Goal: Task Accomplishment & Management: Manage account settings

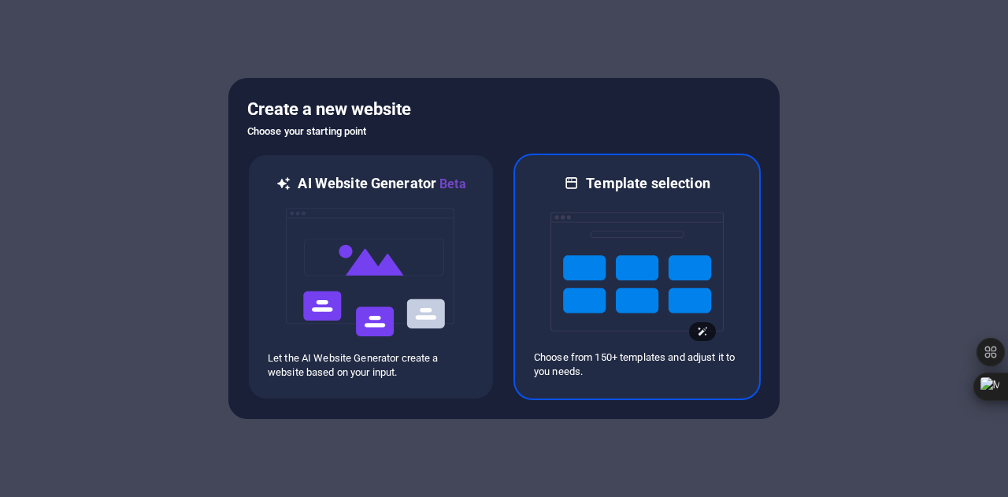
click at [613, 264] on img at bounding box center [636, 271] width 173 height 157
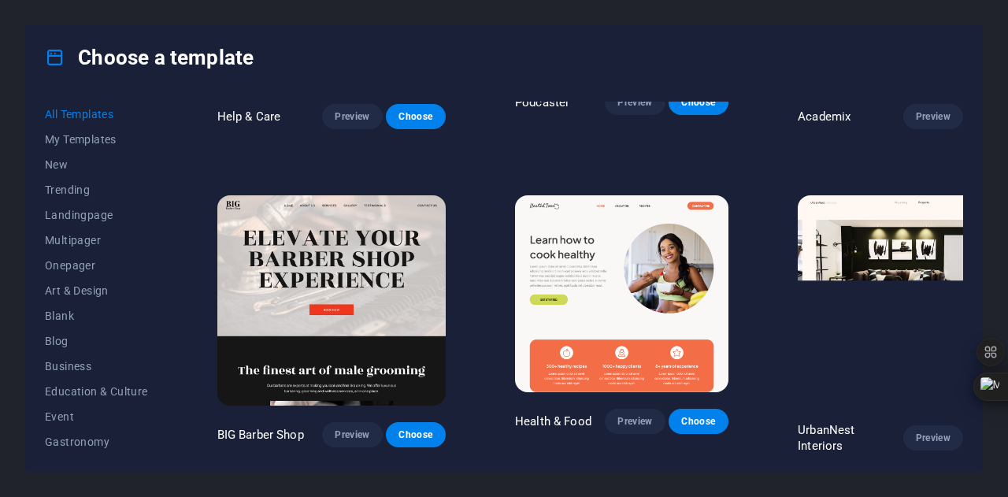
scroll to position [1506, 0]
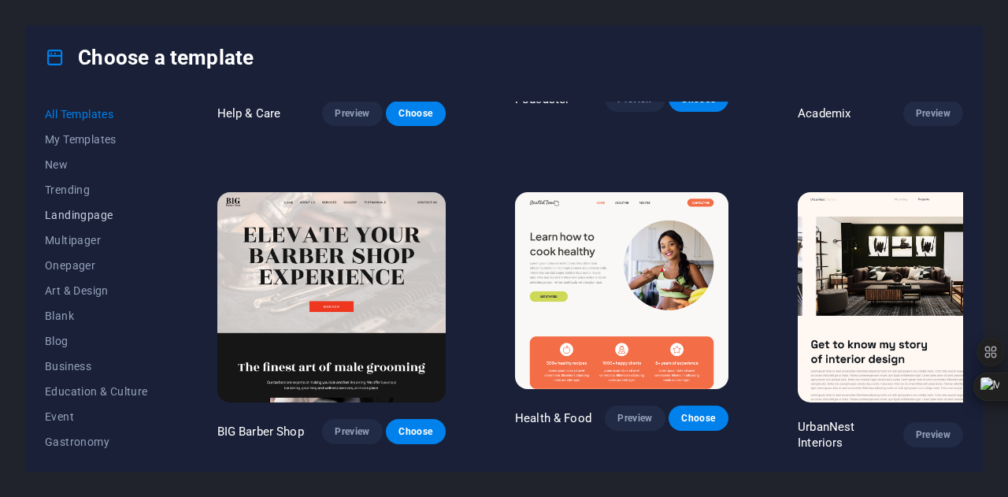
click at [76, 217] on span "Landingpage" at bounding box center [96, 215] width 103 height 13
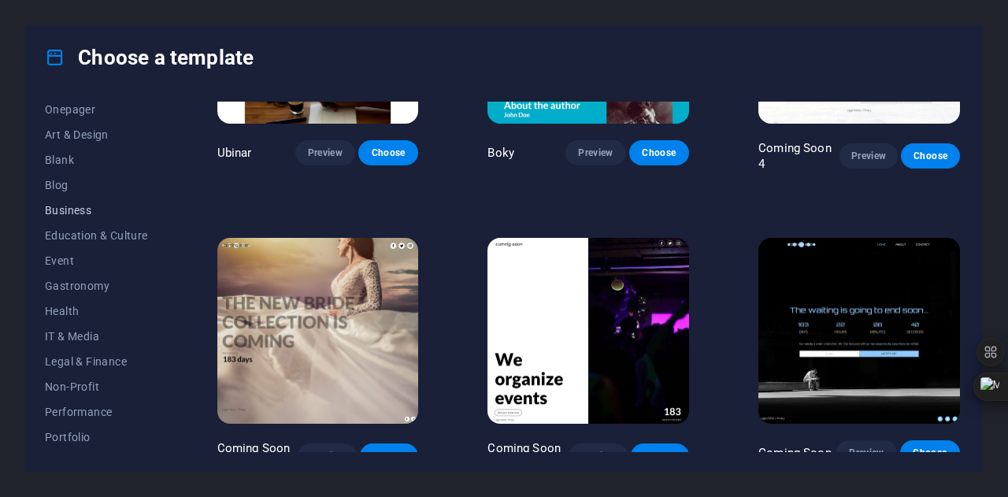
scroll to position [157, 0]
click at [65, 214] on span "Business" at bounding box center [96, 208] width 103 height 13
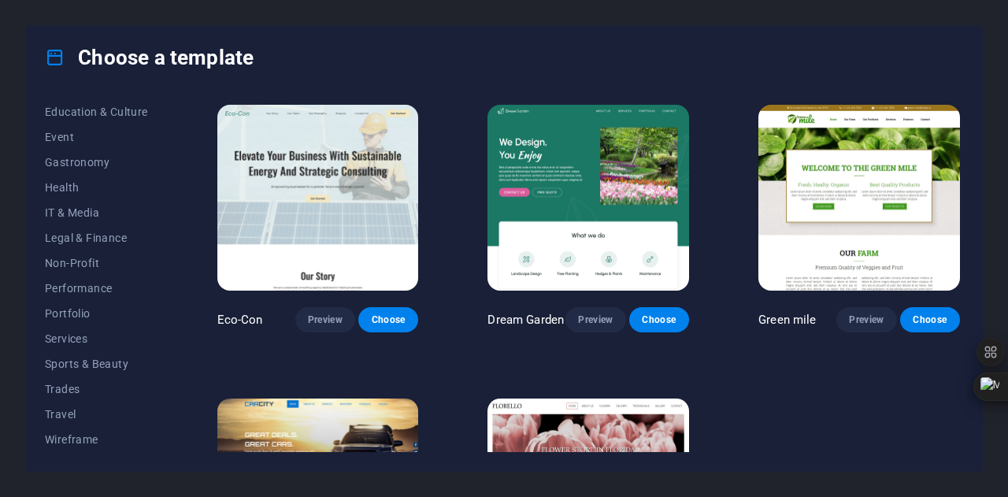
scroll to position [176, 0]
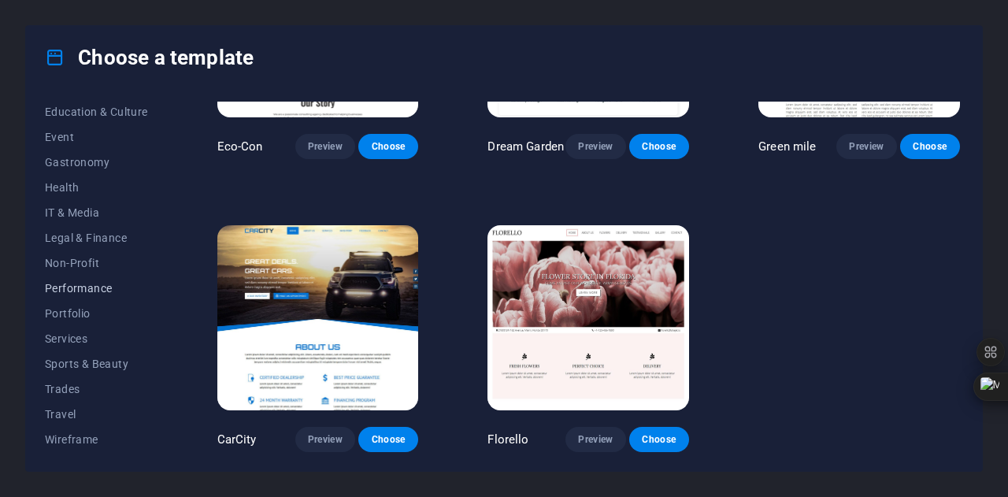
click at [87, 288] on span "Performance" at bounding box center [96, 288] width 103 height 13
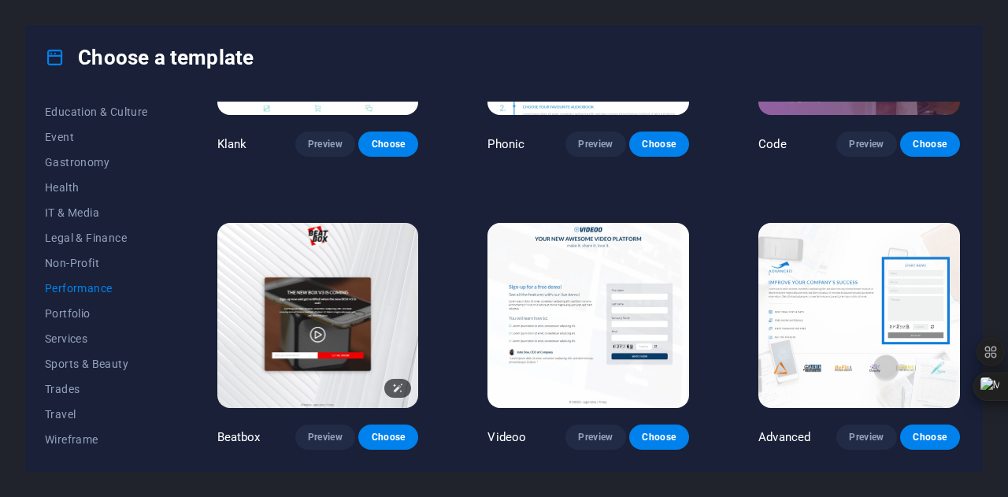
scroll to position [0, 0]
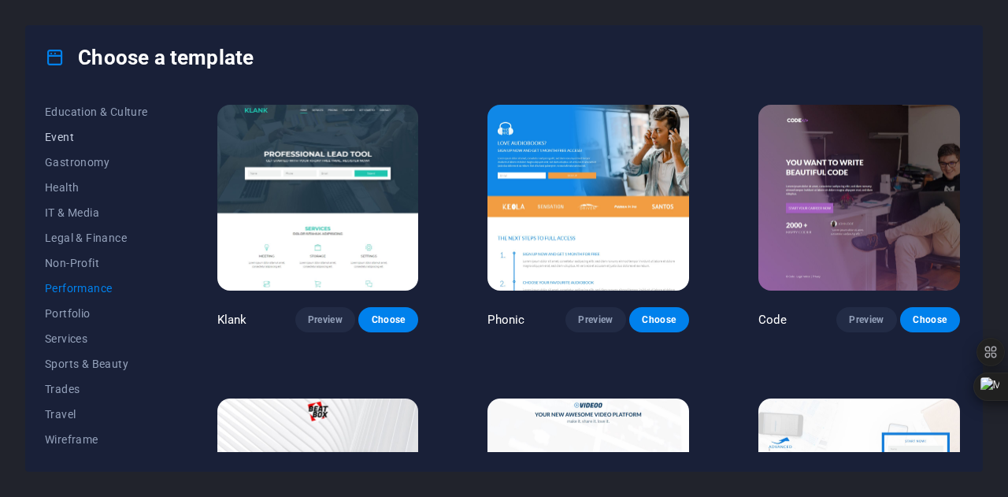
click at [66, 124] on button "Event" at bounding box center [96, 136] width 103 height 25
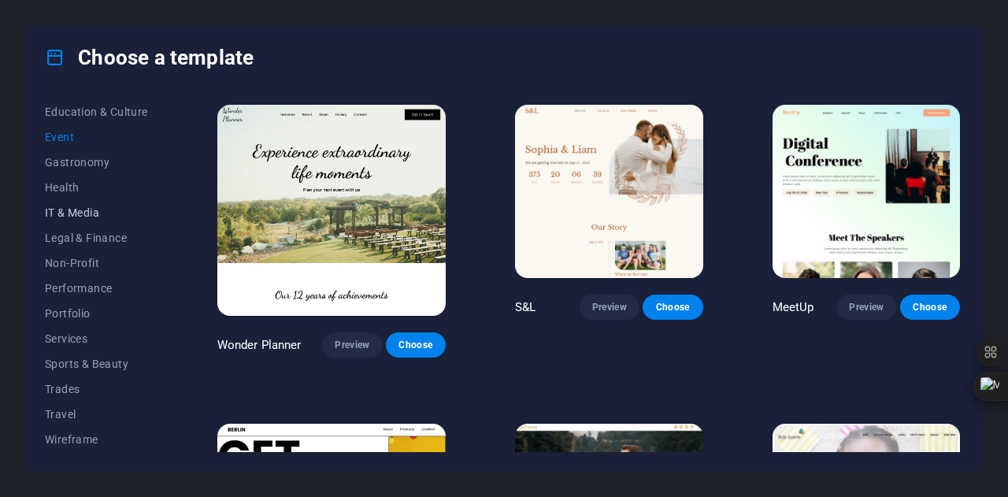
click at [74, 215] on span "IT & Media" at bounding box center [96, 212] width 103 height 13
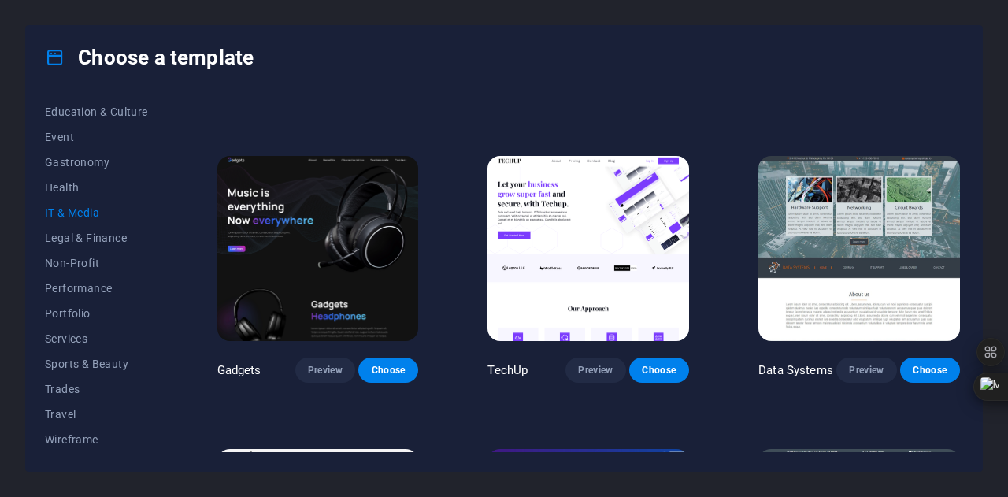
scroll to position [250, 0]
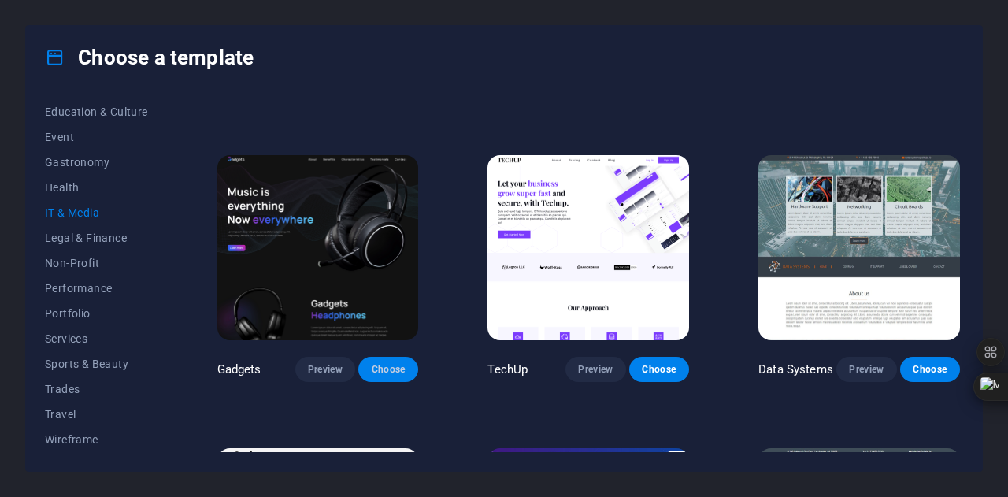
click at [402, 358] on button "Choose" at bounding box center [388, 369] width 60 height 25
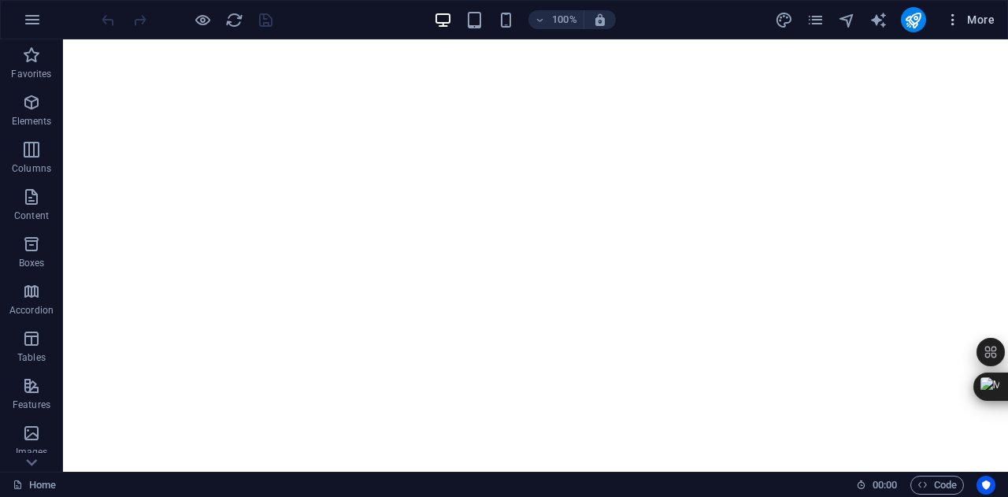
click at [960, 24] on icon "button" at bounding box center [953, 20] width 16 height 16
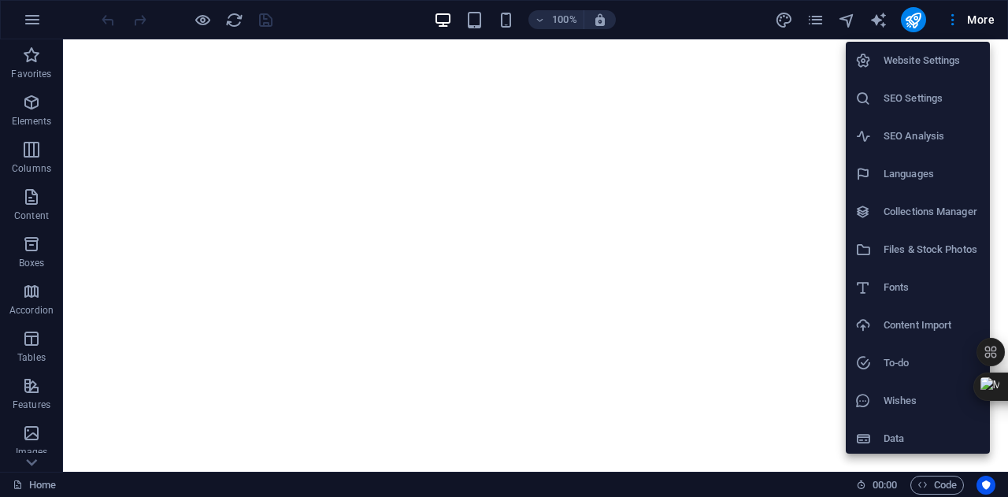
click at [910, 50] on li "Website Settings" at bounding box center [918, 61] width 144 height 38
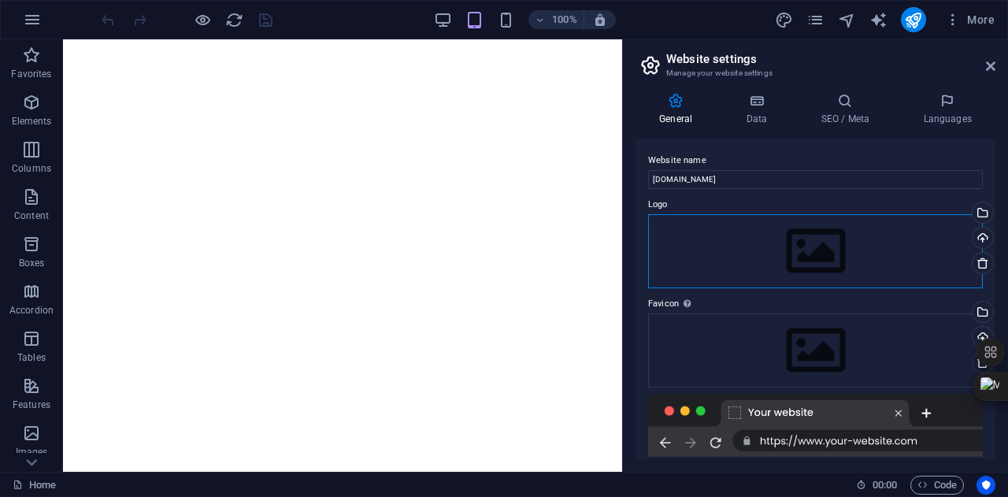
click at [823, 239] on div "Drag files here, click to choose files or select files from Files or our free s…" at bounding box center [815, 251] width 335 height 74
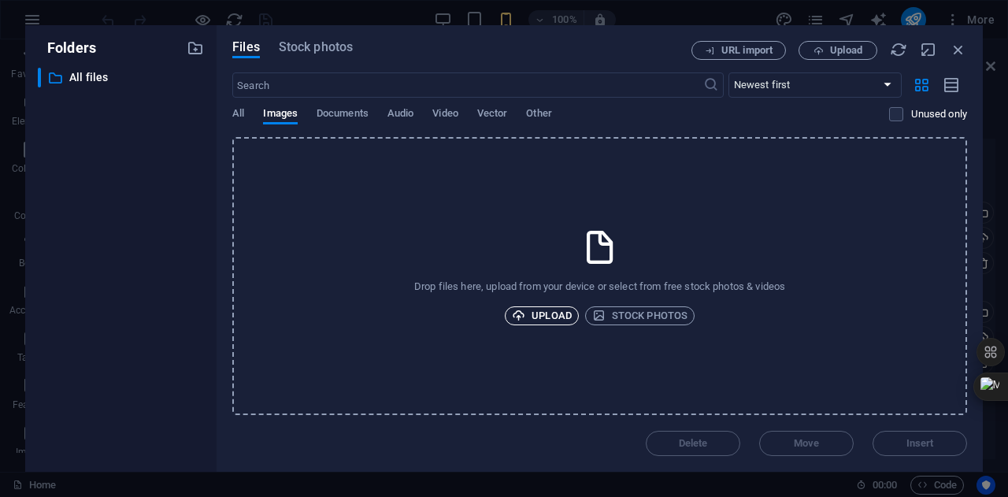
click at [560, 306] on span "Upload" at bounding box center [542, 315] width 60 height 19
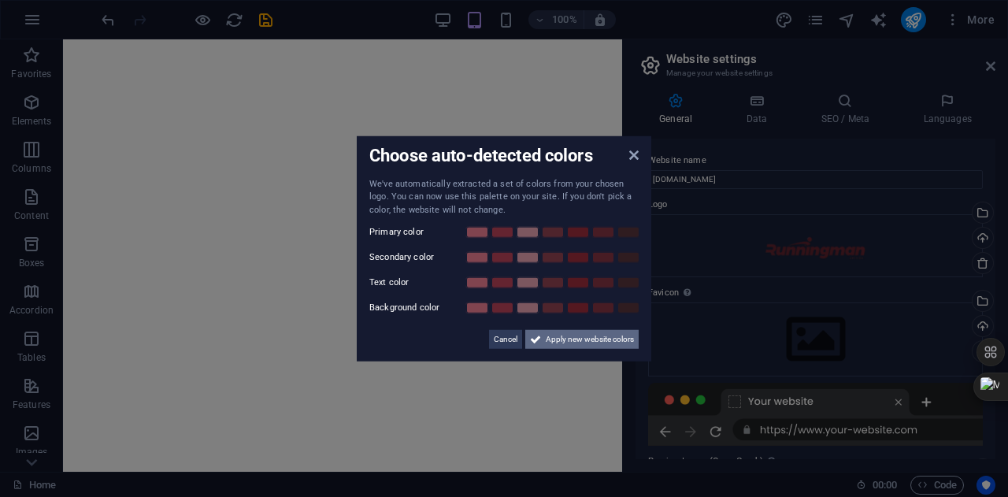
click at [582, 335] on span "Apply new website colors" at bounding box center [590, 339] width 88 height 19
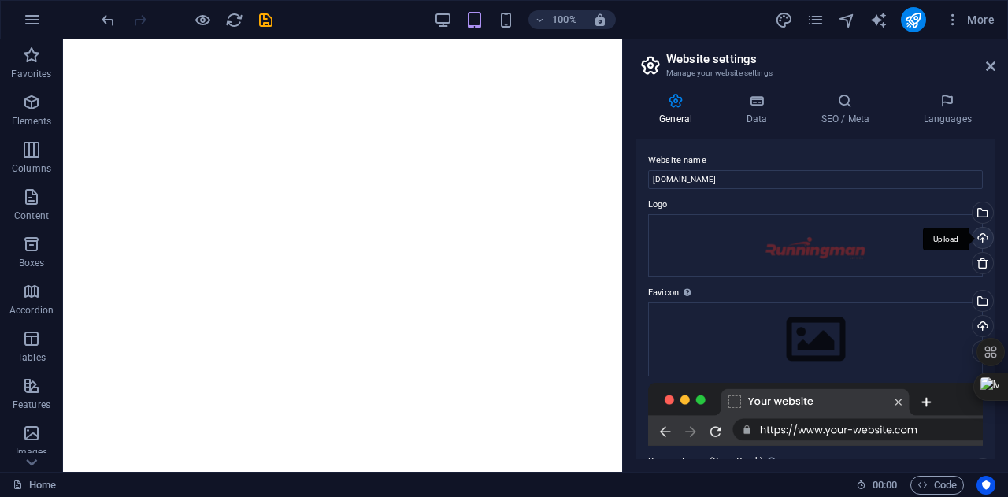
click at [984, 238] on div "Upload" at bounding box center [981, 240] width 24 height 24
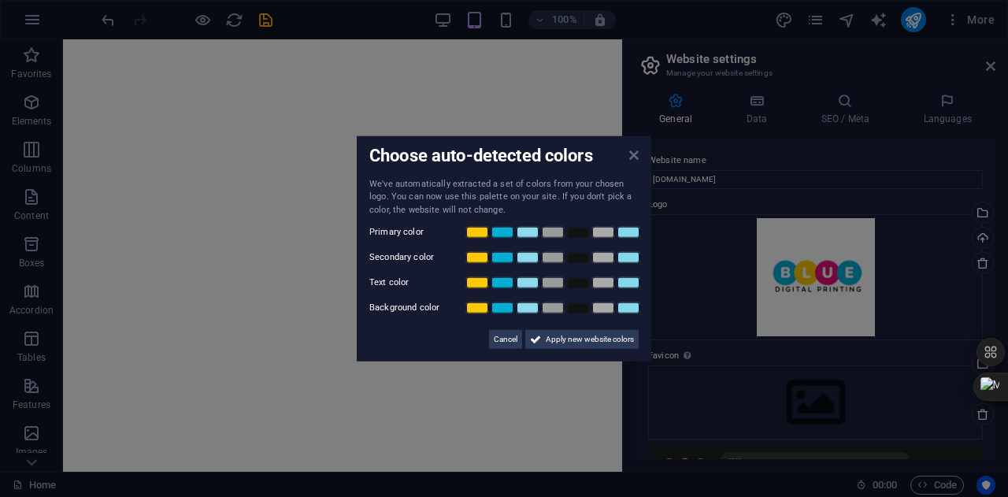
click at [629, 156] on icon at bounding box center [633, 154] width 9 height 13
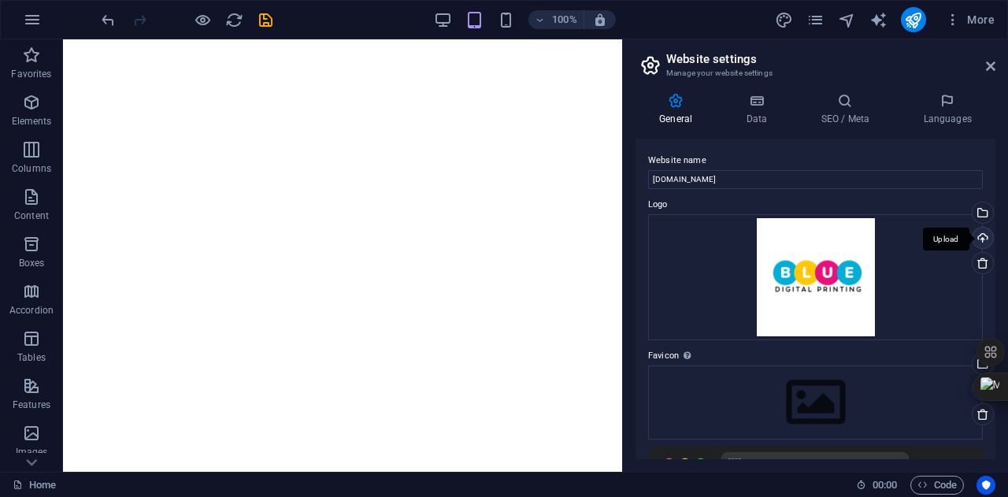
click at [984, 243] on div "Upload" at bounding box center [981, 240] width 24 height 24
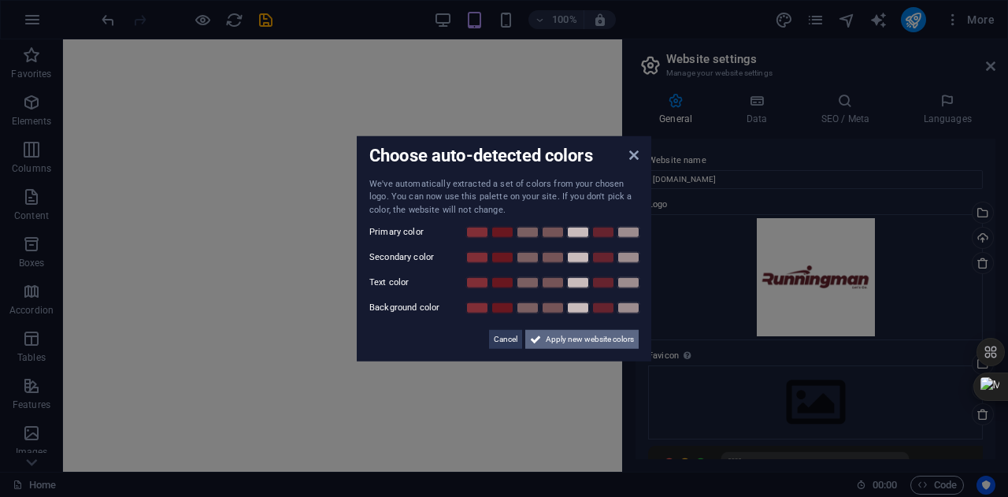
click at [583, 339] on span "Apply new website colors" at bounding box center [590, 339] width 88 height 19
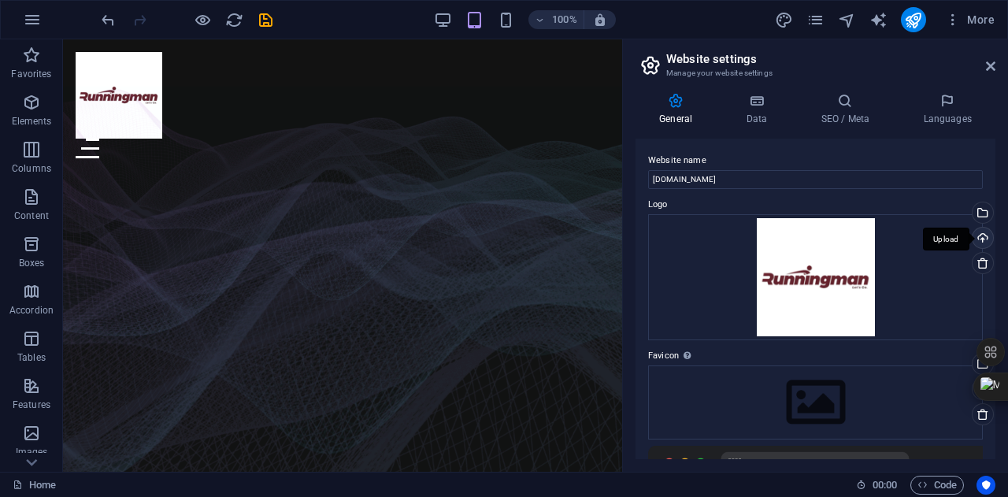
click at [980, 228] on div "Upload" at bounding box center [981, 240] width 24 height 24
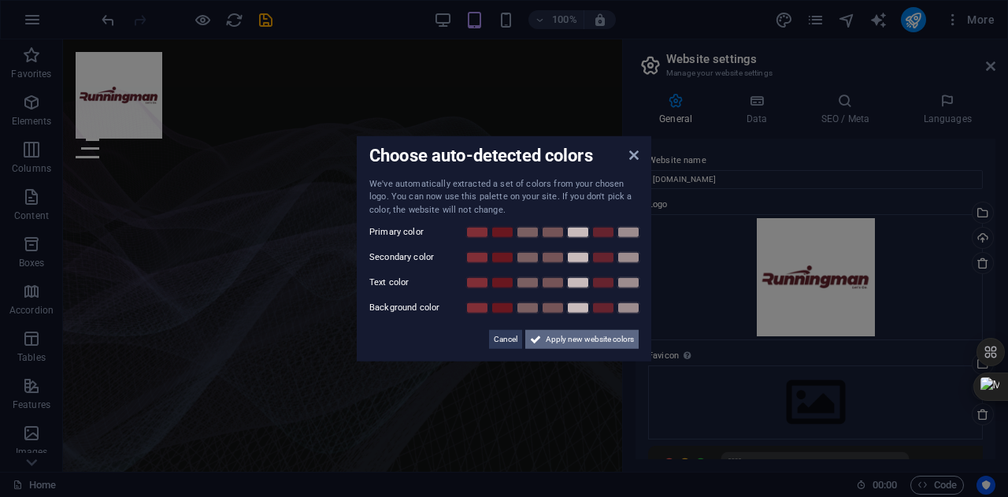
click at [580, 342] on span "Apply new website colors" at bounding box center [590, 339] width 88 height 19
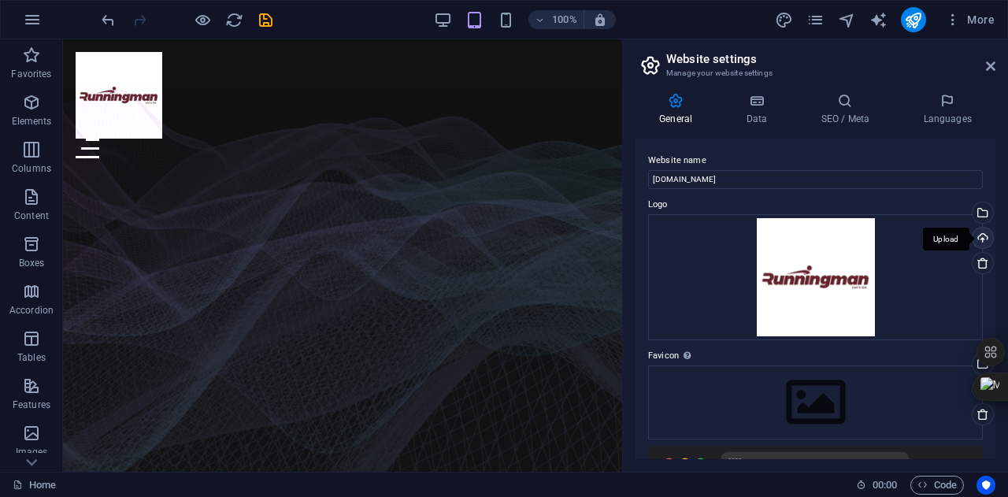
click at [984, 236] on div "Upload" at bounding box center [981, 240] width 24 height 24
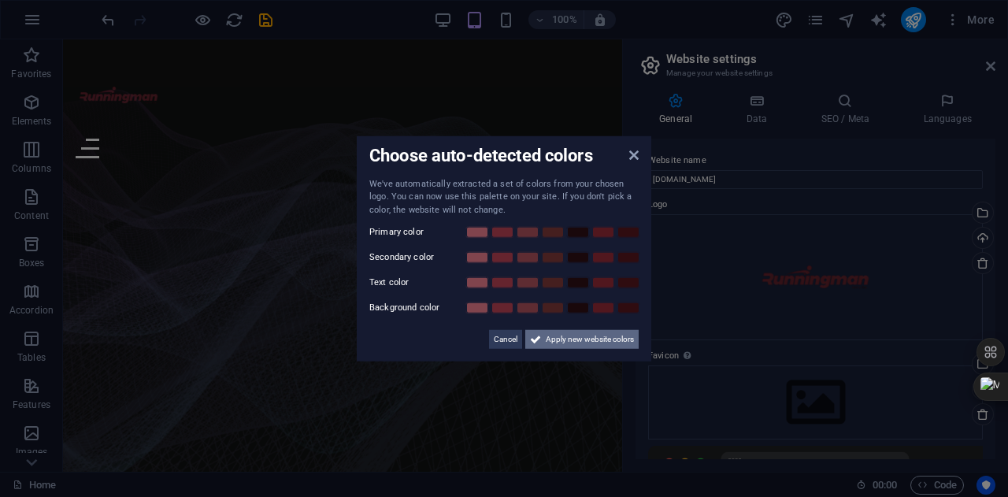
click at [598, 345] on span "Apply new website colors" at bounding box center [590, 339] width 88 height 19
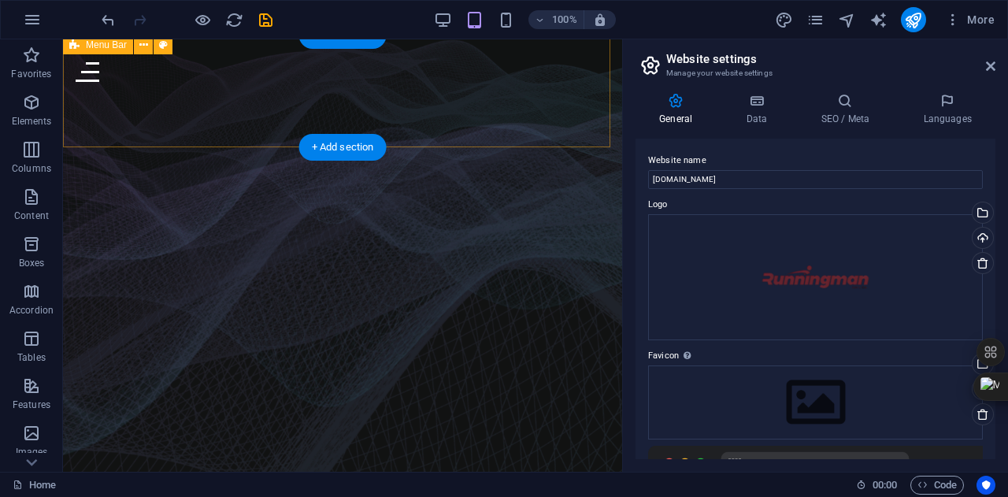
scroll to position [78, 0]
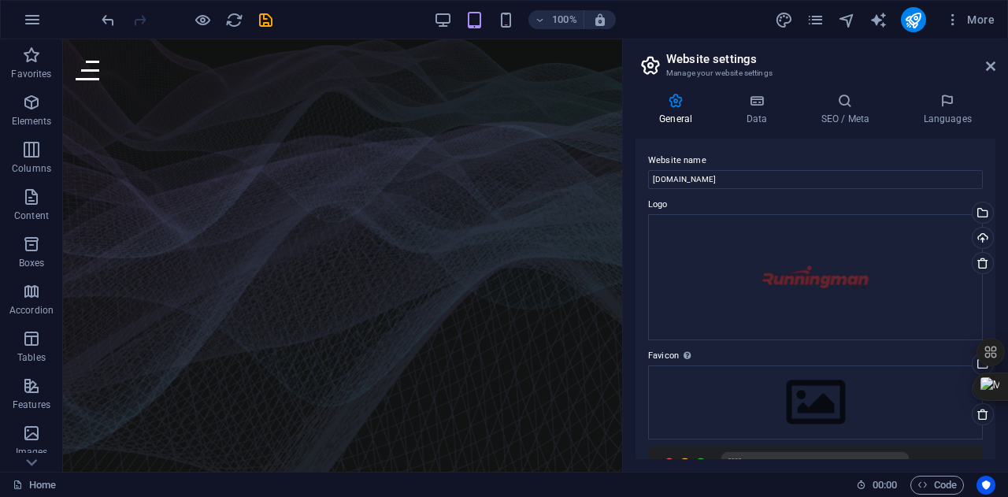
click at [995, 68] on aside "Website settings Manage your website settings General Data SEO / Meta Languages…" at bounding box center [815, 255] width 386 height 432
click at [558, 21] on h6 "100%" at bounding box center [564, 19] width 25 height 19
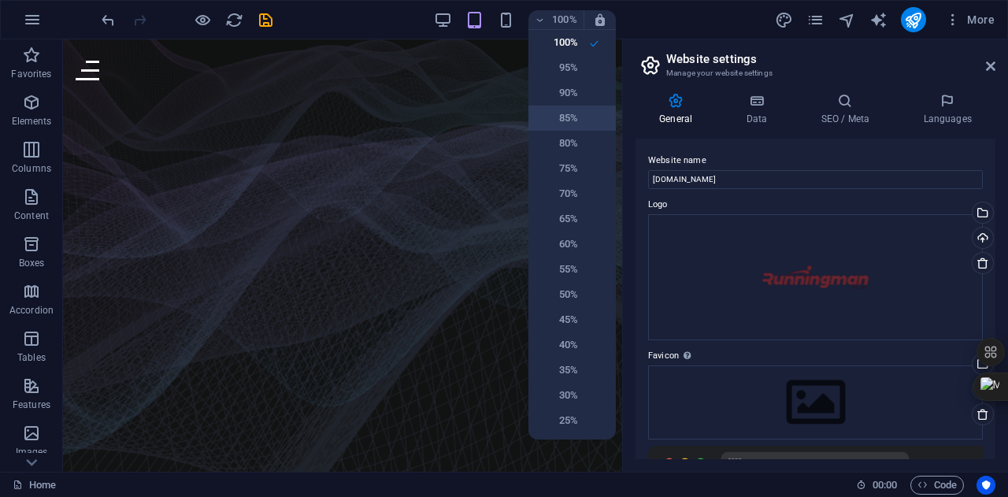
click at [570, 106] on li "85%" at bounding box center [571, 118] width 87 height 25
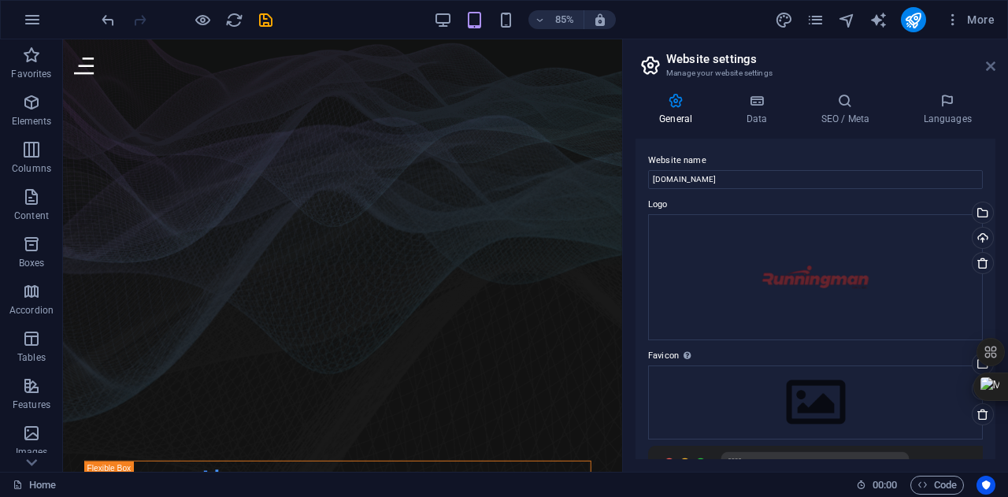
click at [989, 63] on icon at bounding box center [990, 66] width 9 height 13
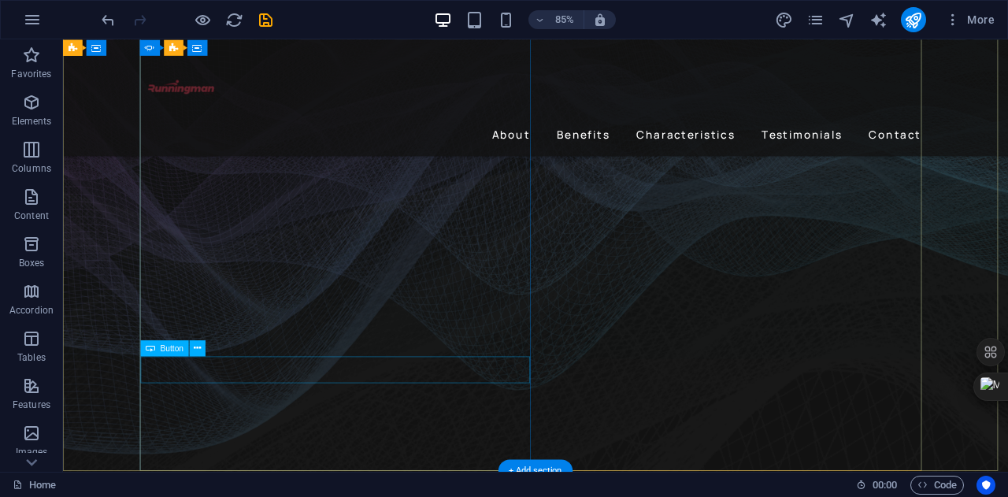
scroll to position [0, 0]
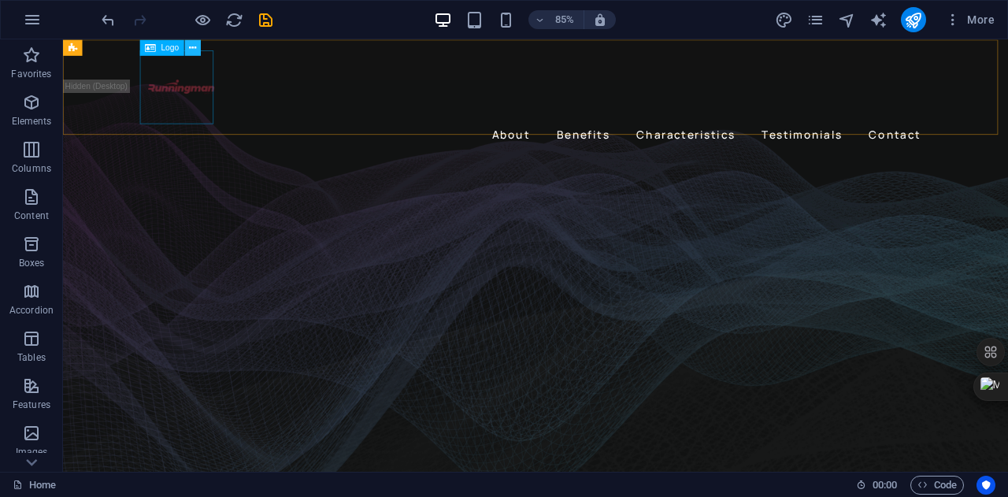
click at [193, 46] on icon at bounding box center [192, 47] width 7 height 14
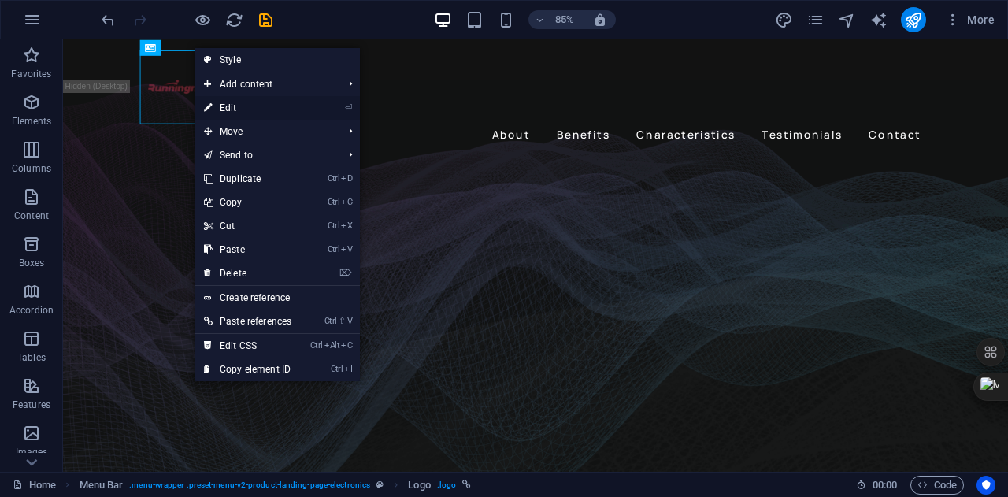
click at [254, 101] on link "⏎ Edit" at bounding box center [247, 108] width 106 height 24
select select "px"
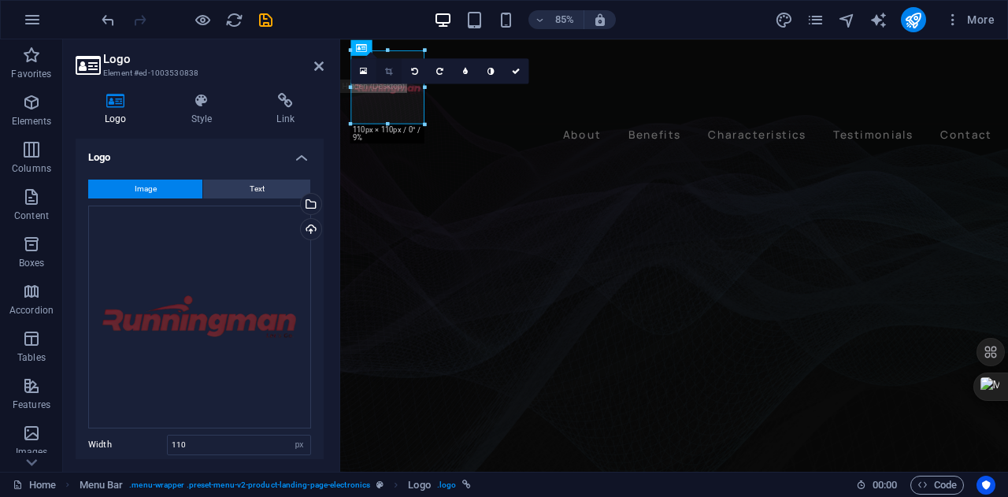
click at [383, 72] on link at bounding box center [388, 70] width 25 height 25
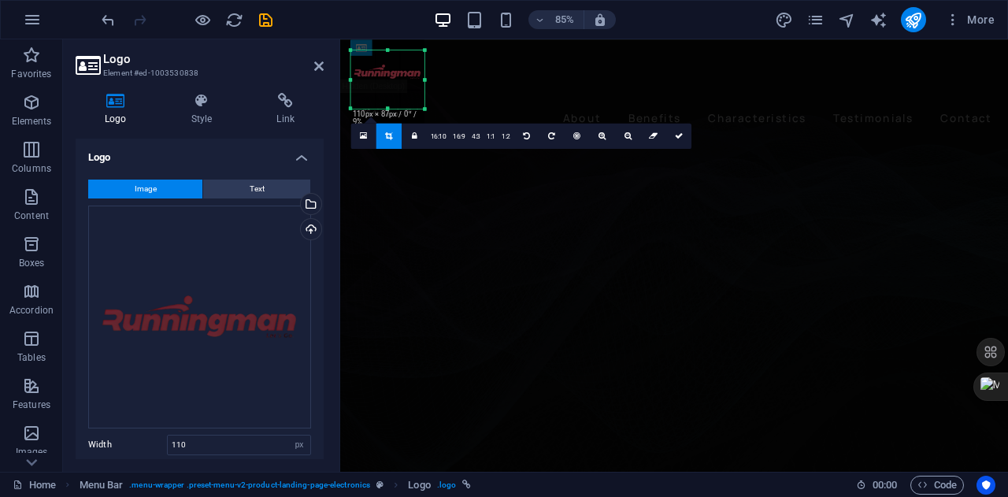
drag, startPoint x: 391, startPoint y: 51, endPoint x: 390, endPoint y: 70, distance: 19.0
click at [390, 70] on div "180 170 160 150 140 130 120 110 100 90 80 70 60 50 40 30 20 10 0 -10 -20 -30 -4…" at bounding box center [388, 79] width 74 height 58
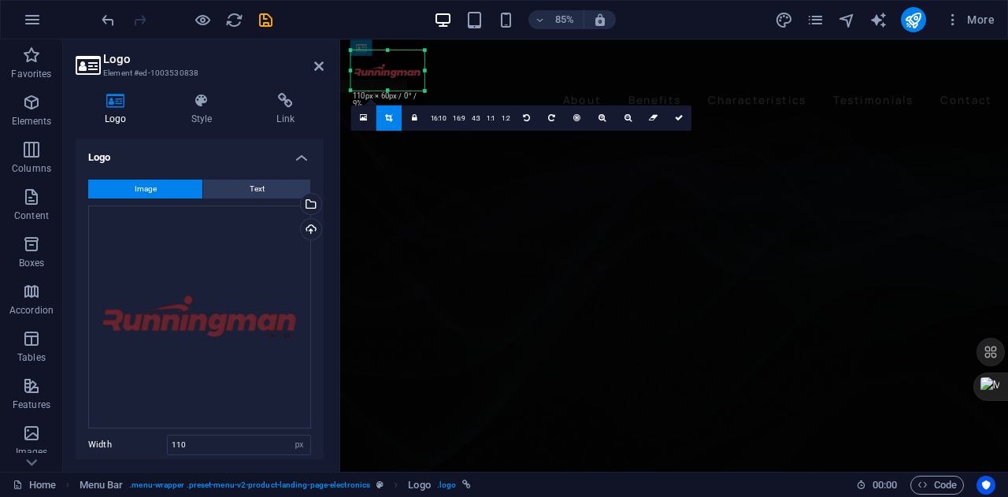
drag, startPoint x: 388, startPoint y: 107, endPoint x: 391, endPoint y: 87, distance: 20.7
click at [391, 87] on div "180 170 160 150 140 130 120 110 100 90 80 70 60 50 40 30 20 10 0 -10 -20 -30 -4…" at bounding box center [388, 70] width 74 height 40
click at [265, 9] on div at bounding box center [186, 19] width 176 height 25
click at [265, 13] on icon "save" at bounding box center [266, 20] width 18 height 18
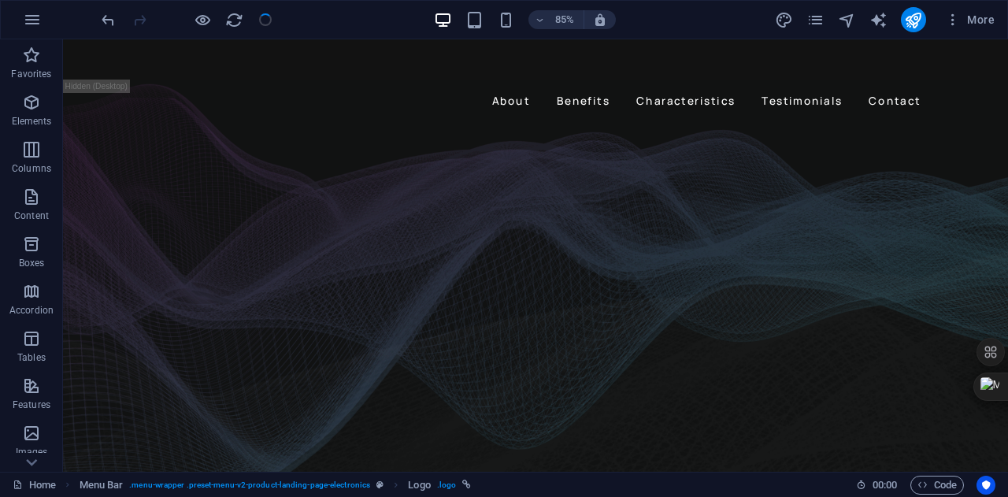
checkbox input "false"
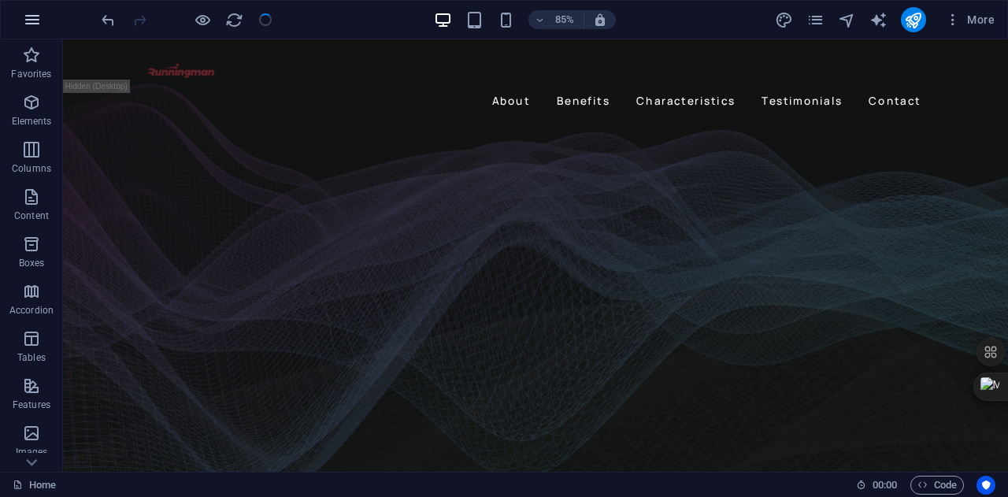
click at [32, 28] on icon "button" at bounding box center [32, 19] width 19 height 19
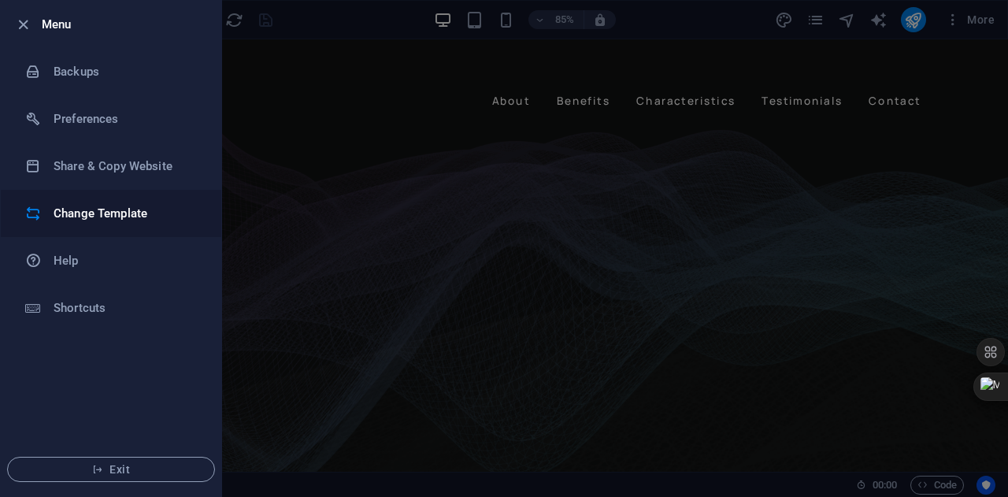
click at [85, 207] on h6 "Change Template" at bounding box center [127, 213] width 146 height 19
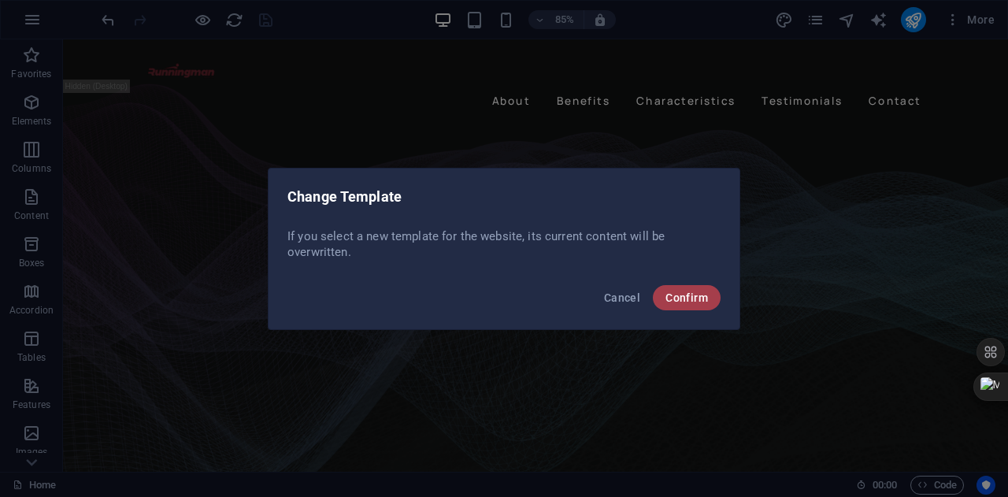
click at [691, 309] on button "Confirm" at bounding box center [687, 297] width 68 height 25
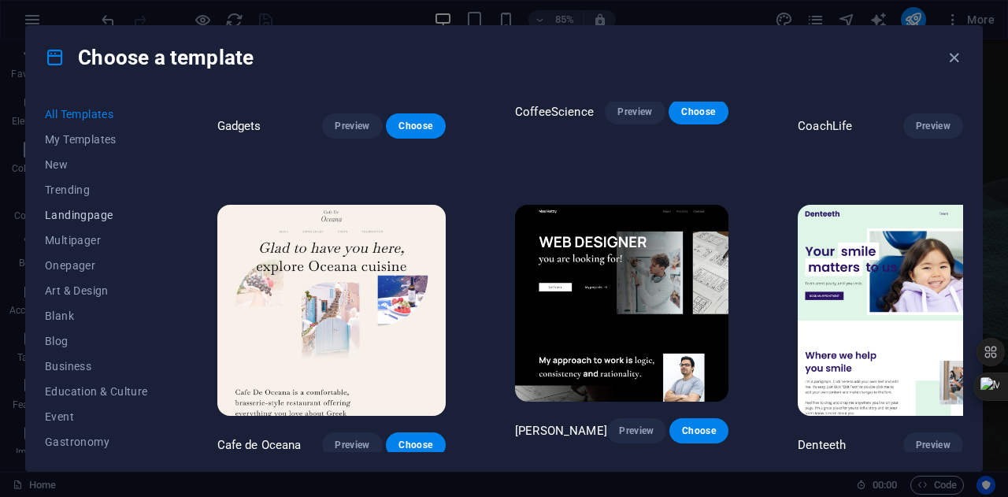
click at [94, 206] on button "Landingpage" at bounding box center [96, 214] width 103 height 25
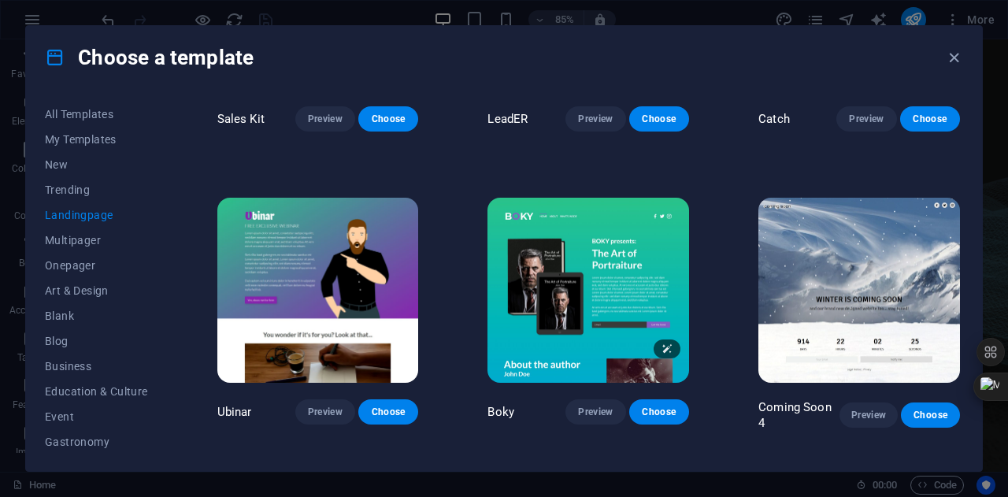
scroll to position [1962, 0]
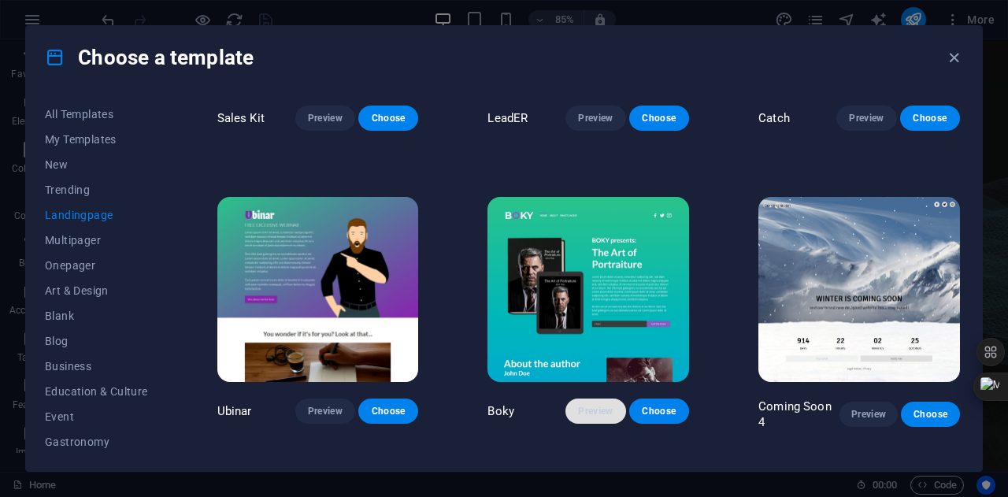
click at [602, 405] on span "Preview" at bounding box center [595, 411] width 35 height 13
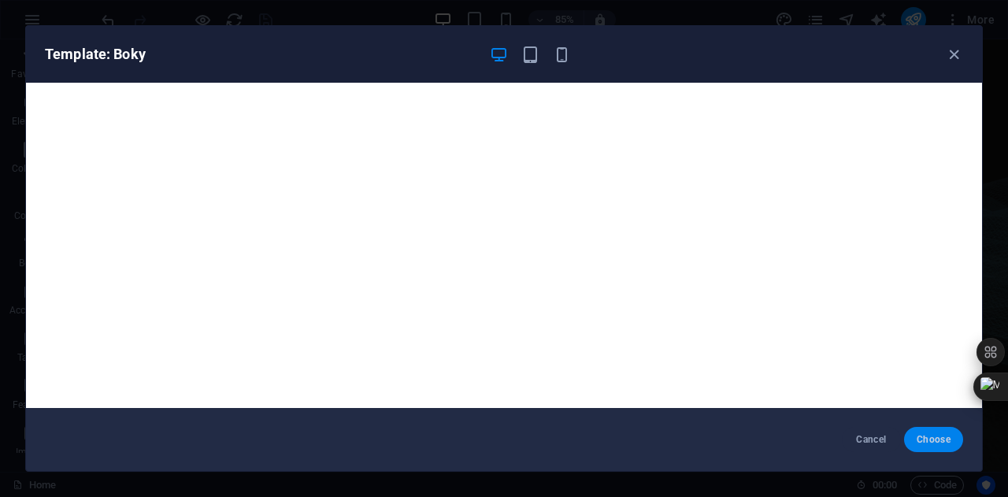
click at [931, 442] on span "Choose" at bounding box center [934, 439] width 34 height 13
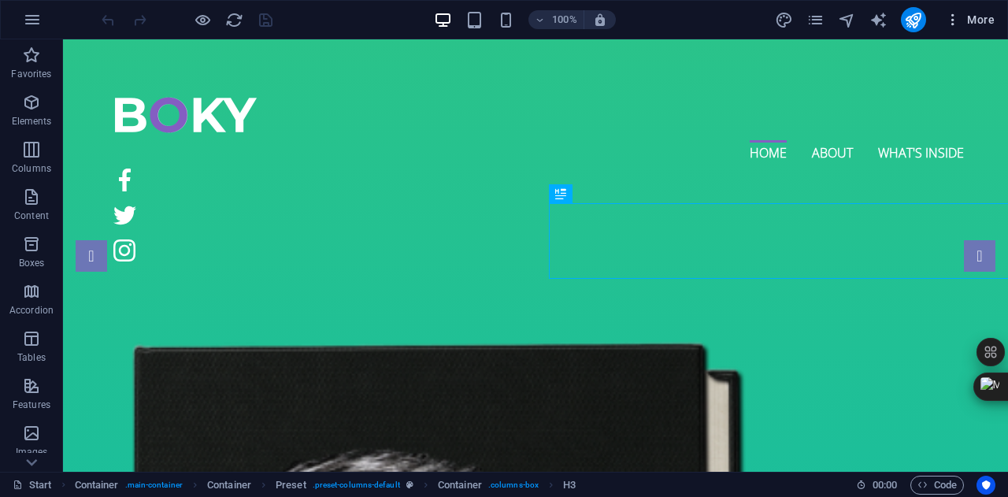
click at [967, 28] on button "More" at bounding box center [970, 19] width 62 height 25
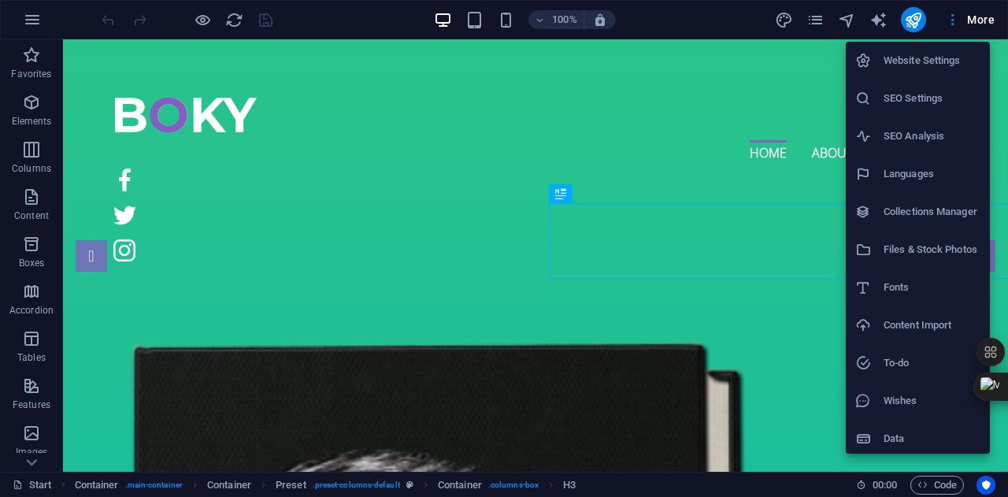
click at [935, 72] on li "Website Settings" at bounding box center [918, 61] width 144 height 38
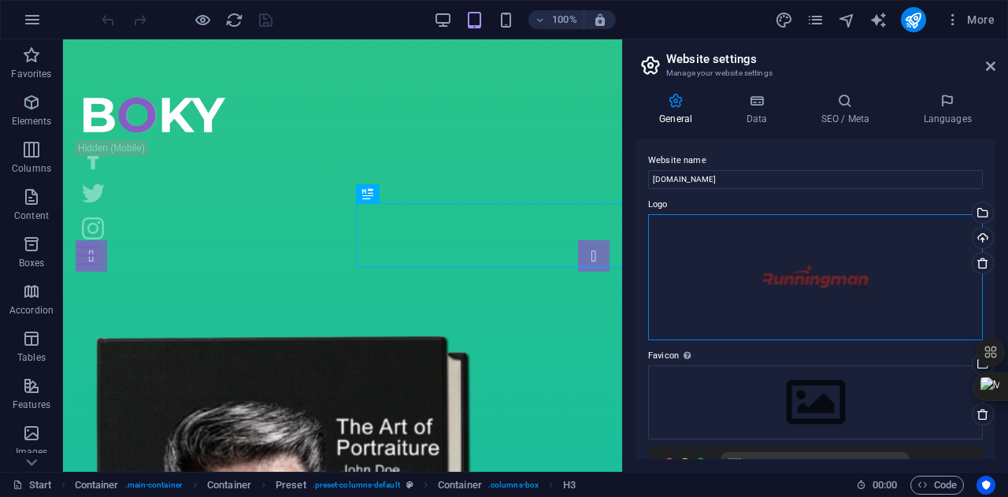
click at [845, 275] on div "Drag files here, click to choose files or select files from Files or our free s…" at bounding box center [815, 277] width 335 height 126
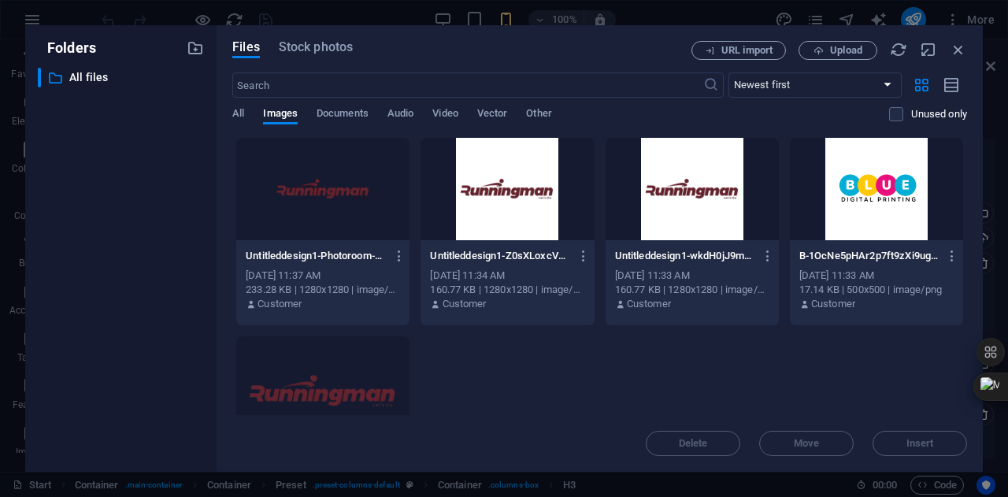
click at [400, 373] on div at bounding box center [322, 387] width 173 height 102
click at [340, 205] on div at bounding box center [322, 189] width 173 height 102
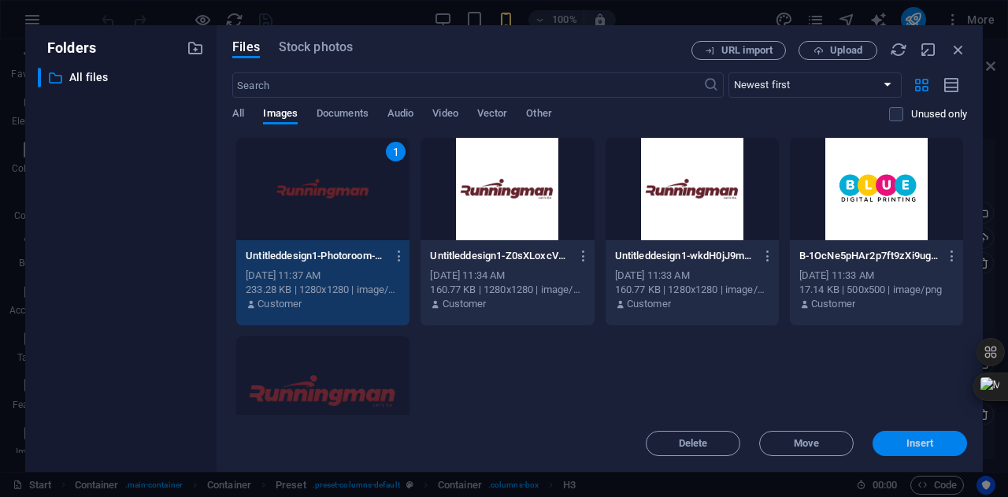
click at [928, 441] on span "Insert" at bounding box center [920, 443] width 28 height 9
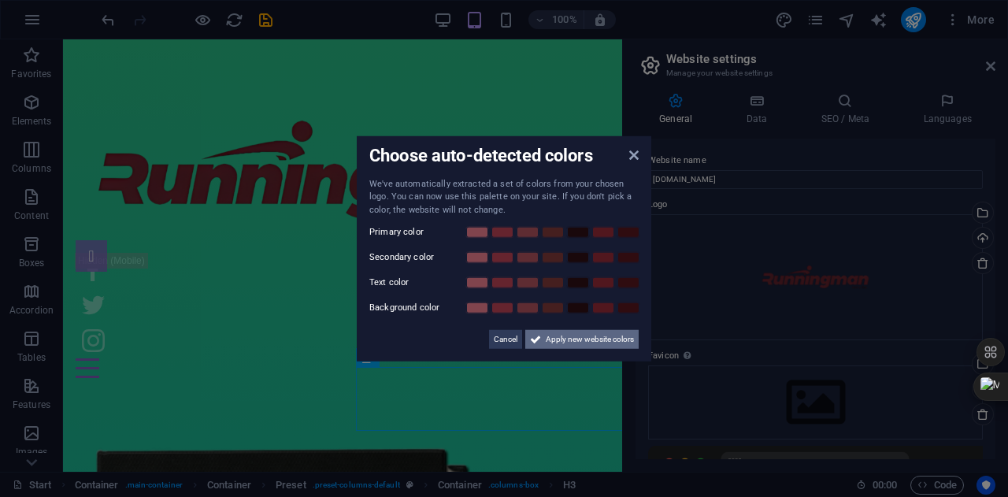
click at [602, 341] on span "Apply new website colors" at bounding box center [590, 339] width 88 height 19
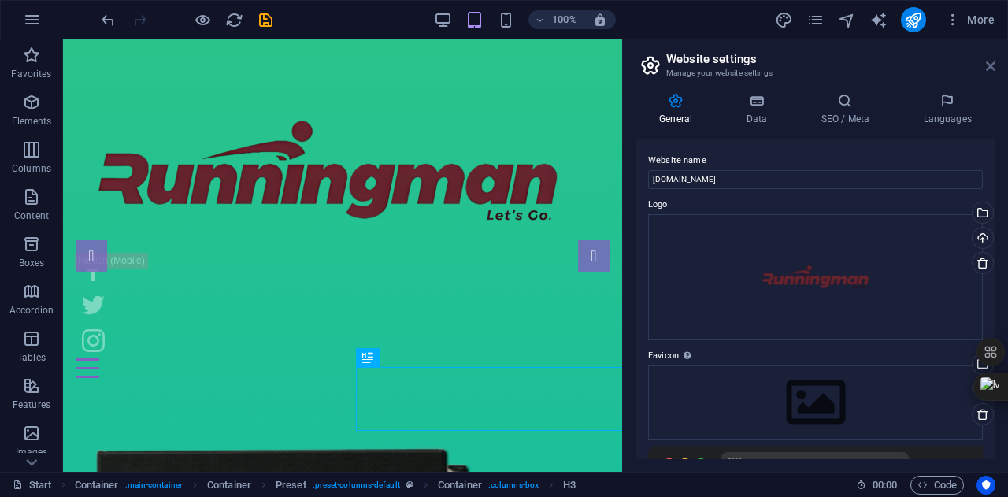
click at [992, 64] on header "Website settings Manage your website settings" at bounding box center [817, 59] width 357 height 41
click at [992, 64] on icon at bounding box center [990, 66] width 9 height 13
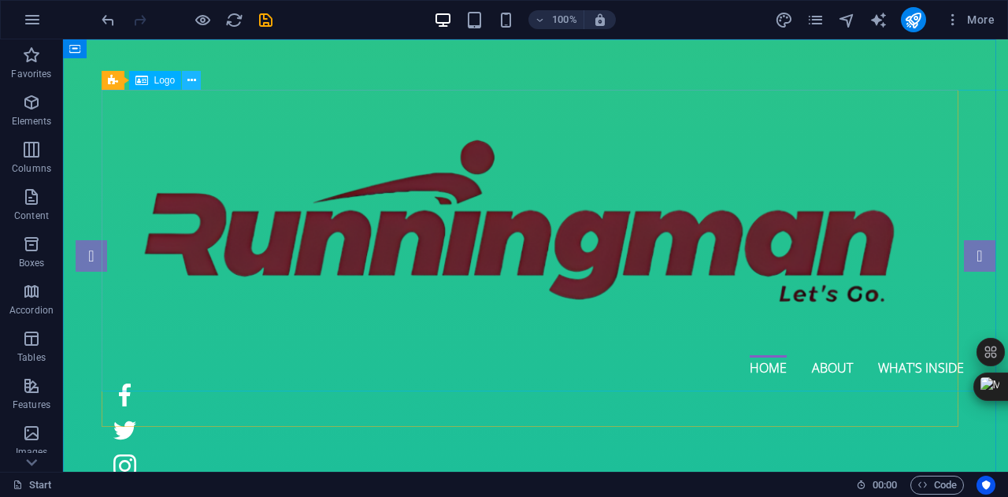
click at [186, 86] on button at bounding box center [191, 80] width 19 height 19
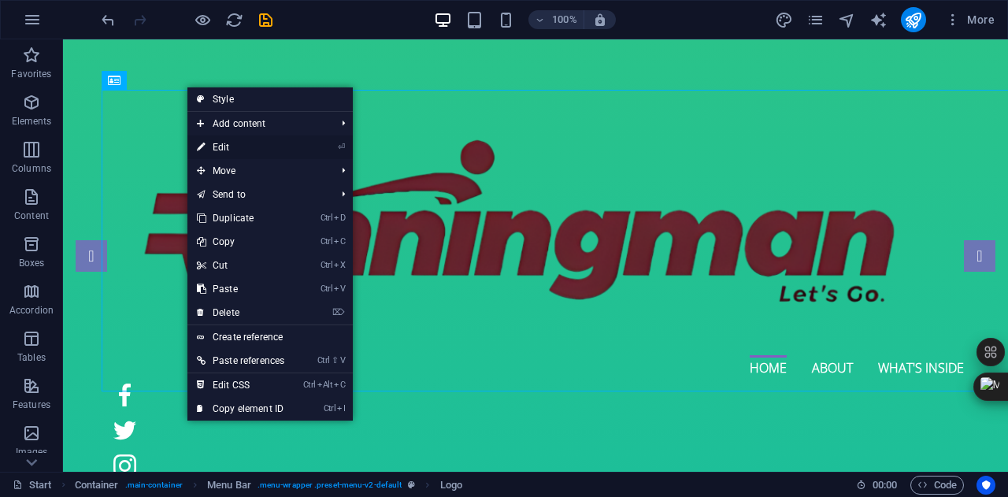
click at [232, 142] on link "⏎ Edit" at bounding box center [240, 147] width 106 height 24
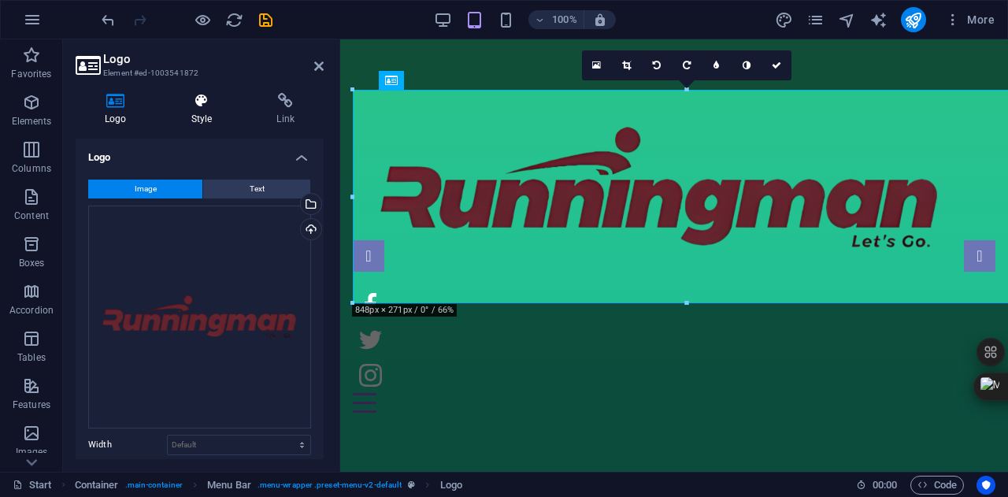
click at [201, 94] on icon at bounding box center [202, 101] width 80 height 16
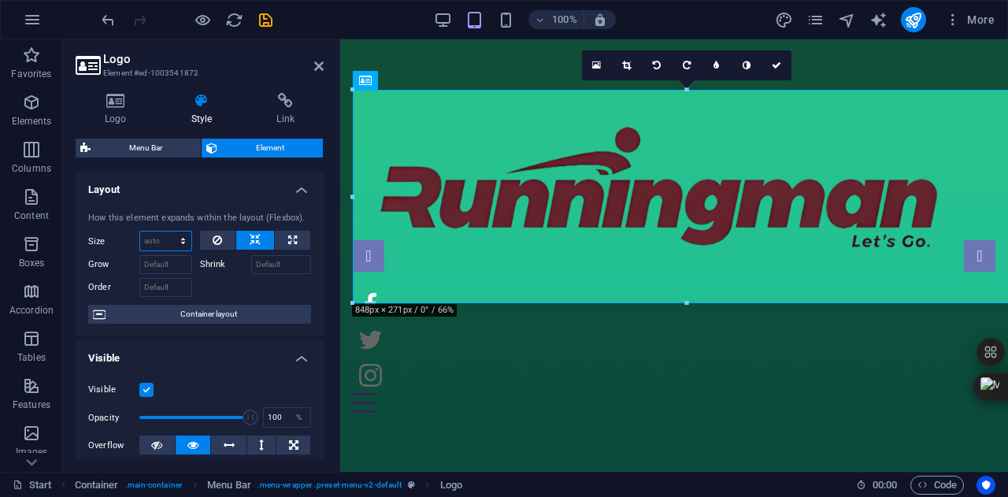
click at [172, 238] on select "Default auto px % 1/1 1/2 1/3 1/4 1/5 1/6 1/7 1/8 1/9 1/10" at bounding box center [165, 241] width 51 height 19
select select "1/10"
click at [167, 232] on select "Default auto px % 1/1 1/2 1/3 1/4 1/5 1/6 1/7 1/8 1/9 1/10" at bounding box center [165, 241] width 51 height 19
type input "10"
select select "%"
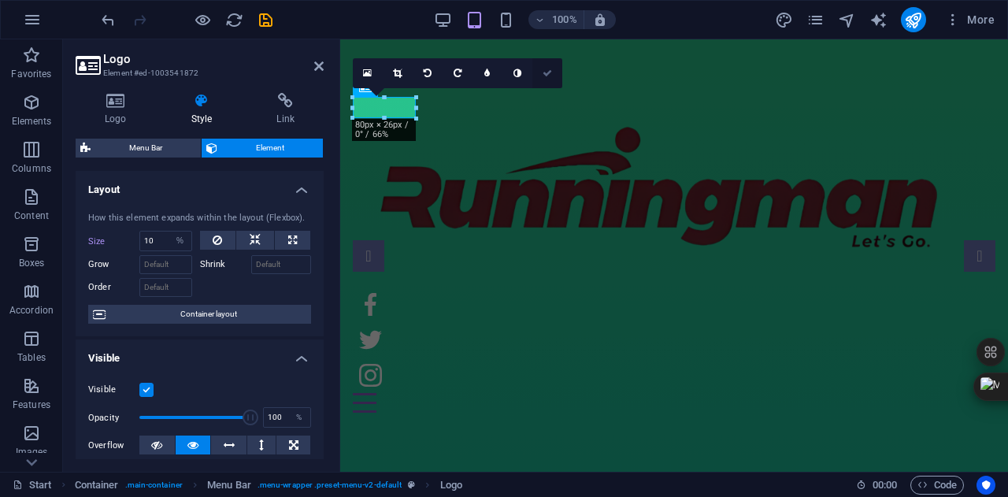
click at [550, 65] on link at bounding box center [547, 73] width 30 height 30
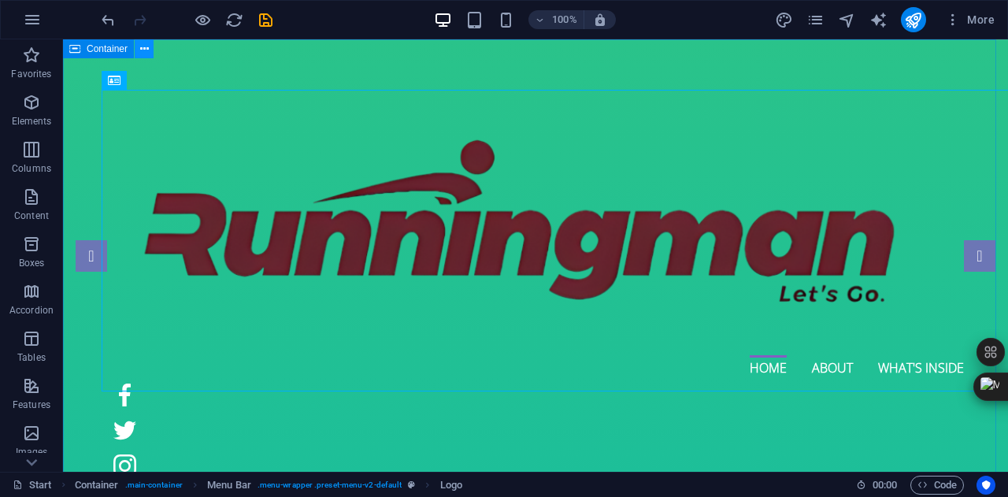
click at [138, 53] on button at bounding box center [144, 48] width 19 height 19
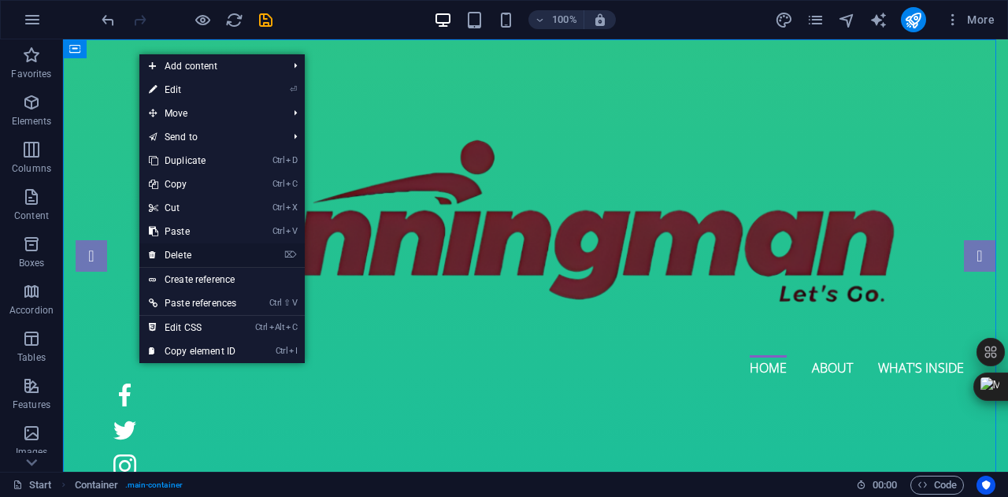
click at [203, 261] on link "⌦ Delete" at bounding box center [192, 255] width 106 height 24
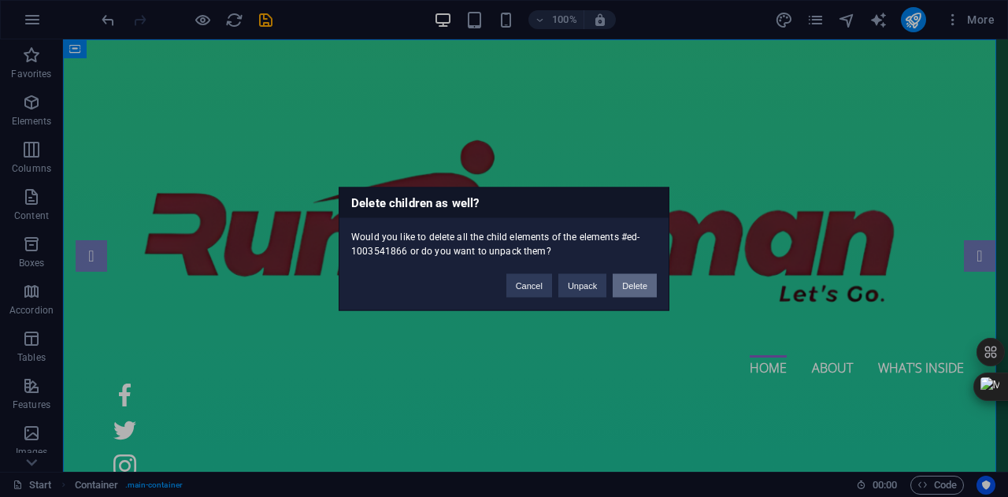
click at [640, 291] on button "Delete" at bounding box center [635, 285] width 44 height 24
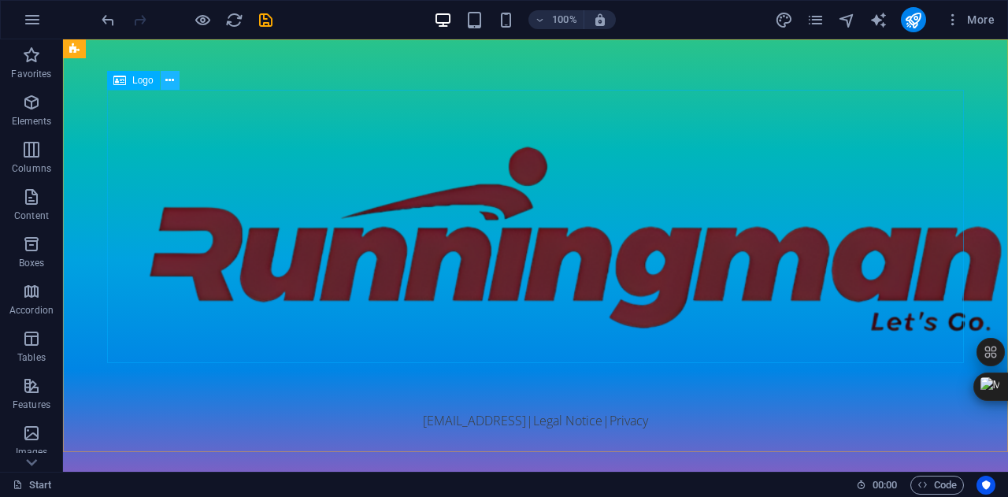
click at [164, 76] on button at bounding box center [170, 80] width 19 height 19
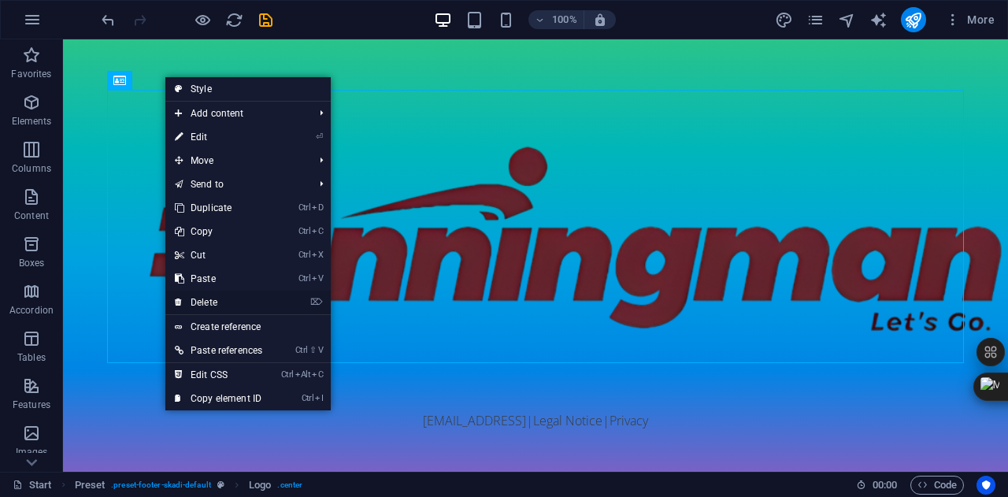
click at [199, 309] on link "⌦ Delete" at bounding box center [218, 303] width 106 height 24
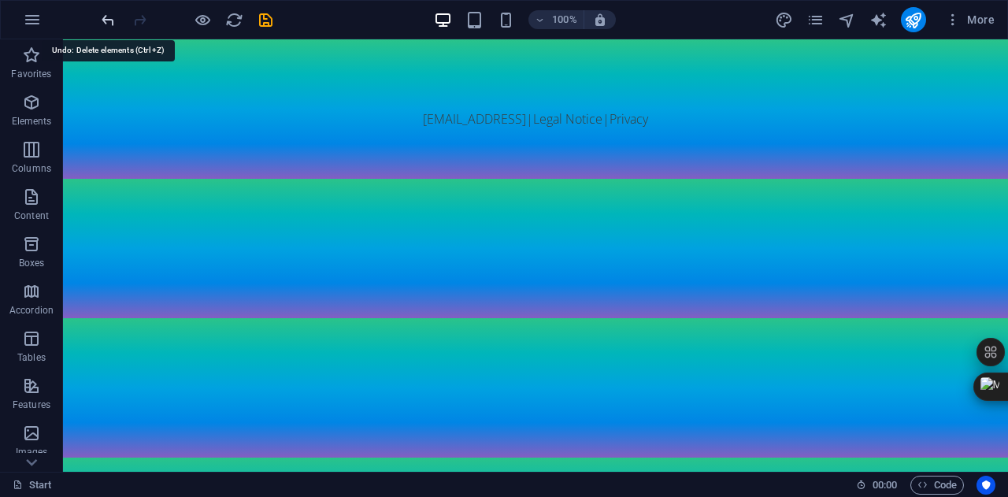
click at [110, 26] on icon "undo" at bounding box center [108, 20] width 18 height 18
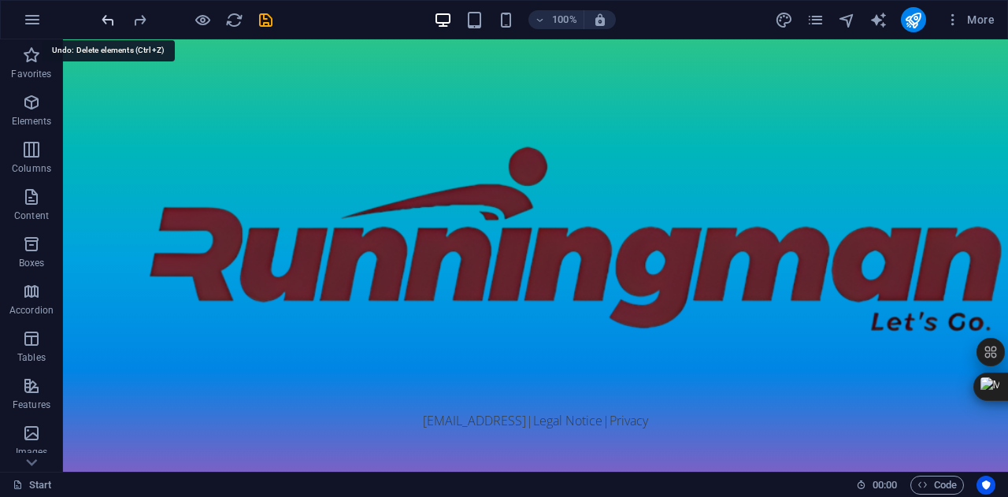
click at [110, 26] on icon "undo" at bounding box center [108, 20] width 18 height 18
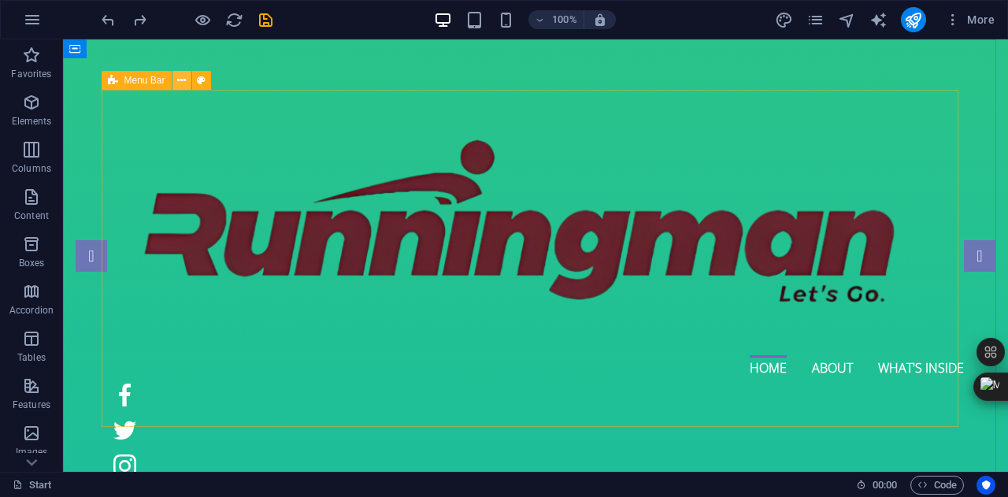
click at [181, 80] on icon at bounding box center [181, 80] width 9 height 17
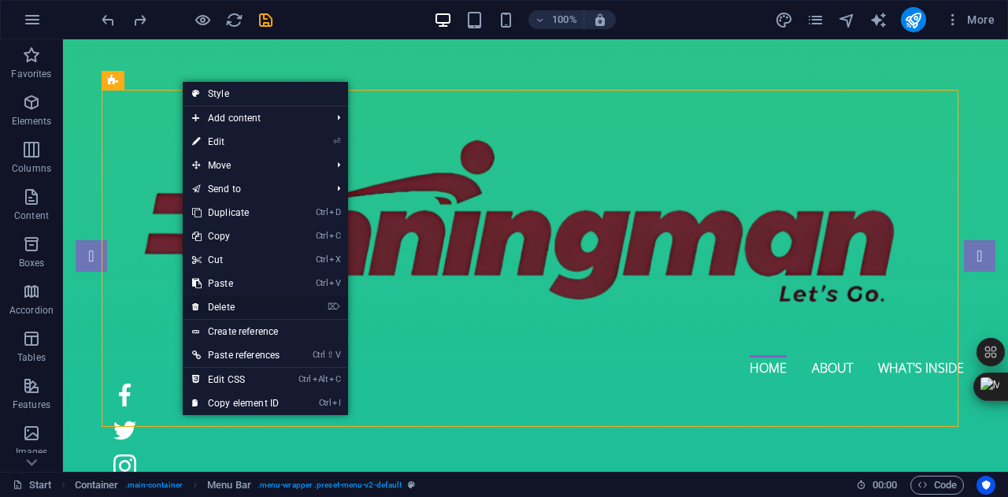
click at [236, 306] on link "⌦ Delete" at bounding box center [236, 307] width 106 height 24
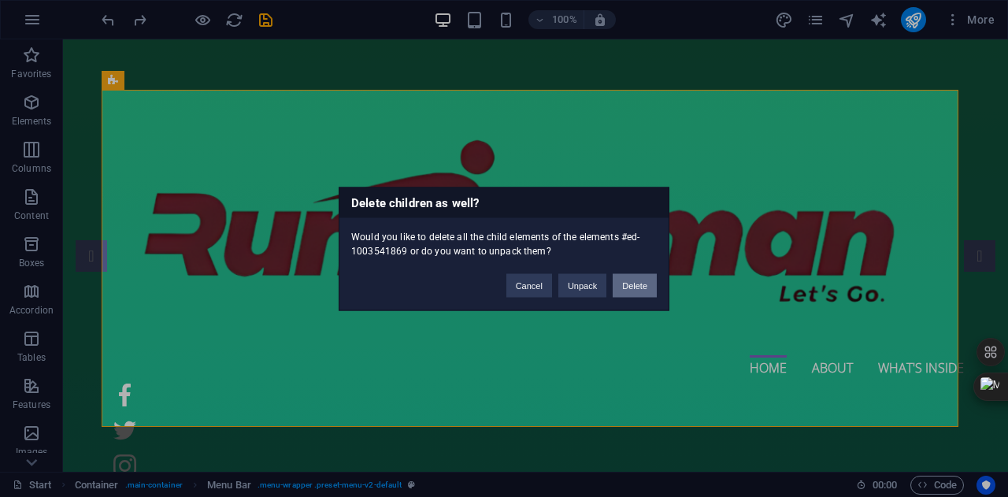
click at [644, 288] on button "Delete" at bounding box center [635, 285] width 44 height 24
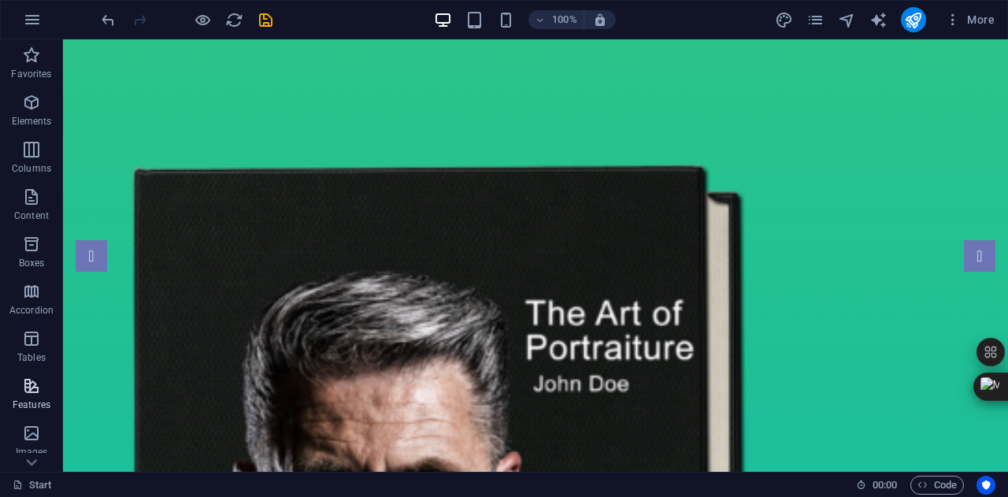
scroll to position [276, 0]
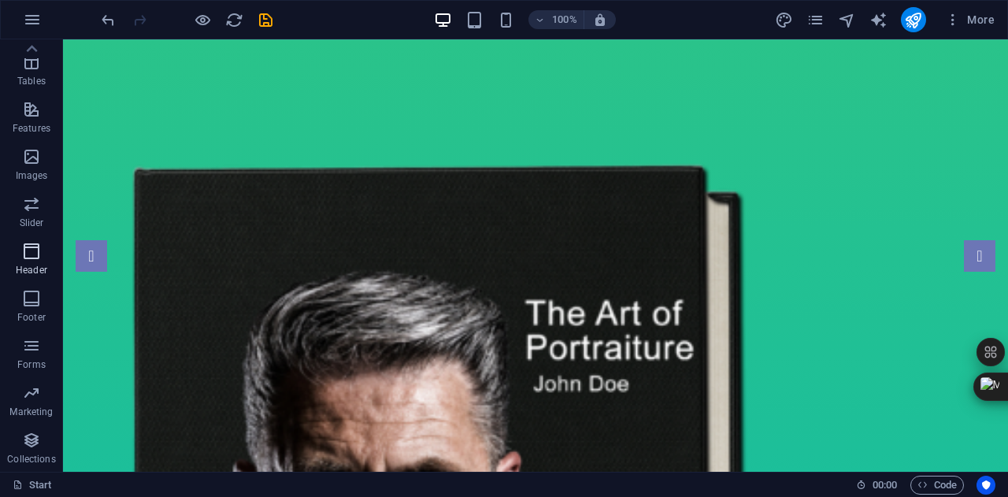
click at [32, 245] on icon "button" at bounding box center [31, 251] width 19 height 19
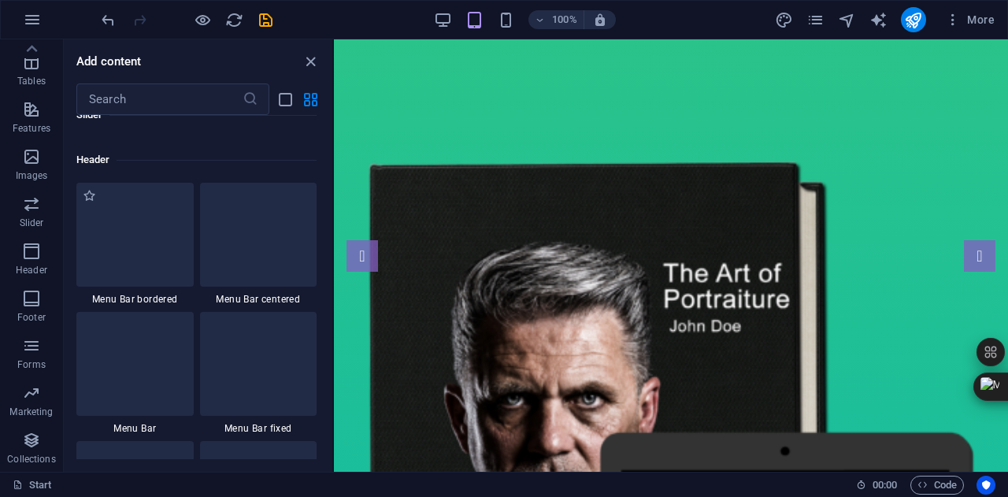
scroll to position [9482, 0]
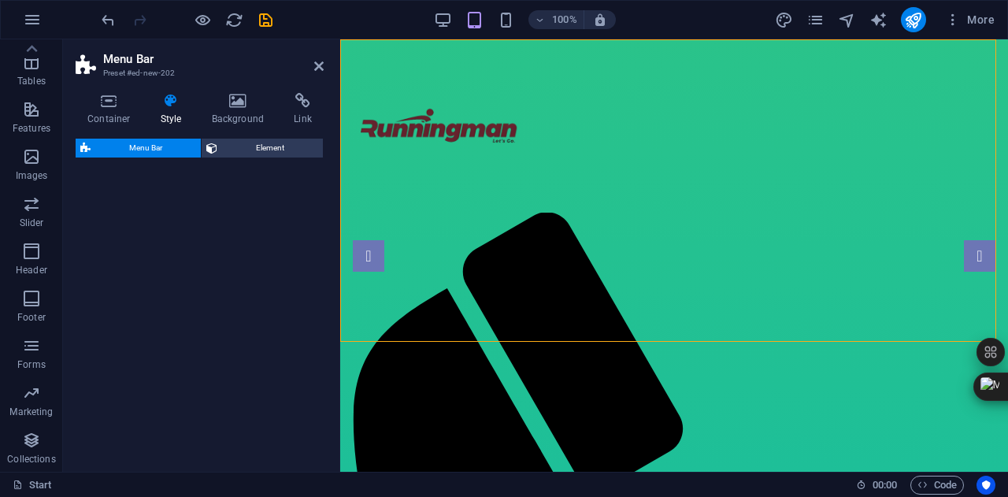
select select "rem"
select select "preset-menu-v2-centered"
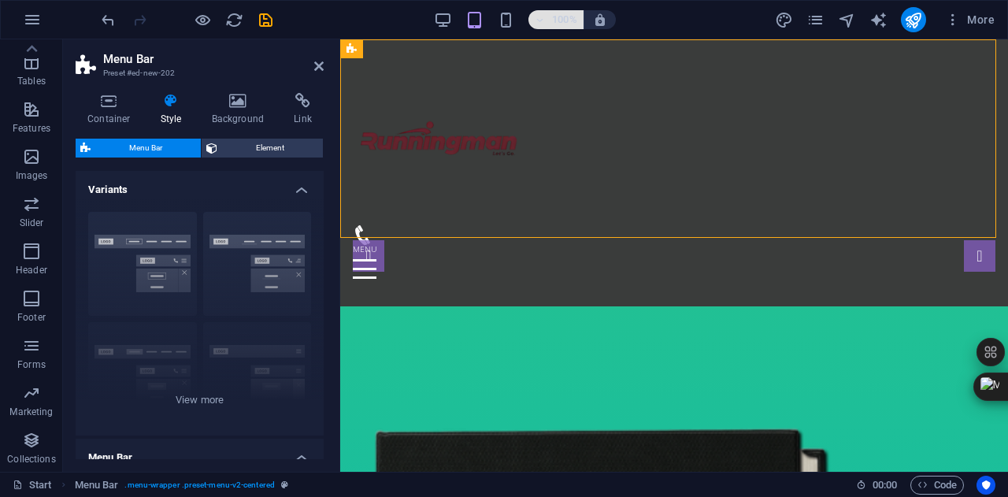
click at [541, 22] on icon "button" at bounding box center [540, 20] width 11 height 10
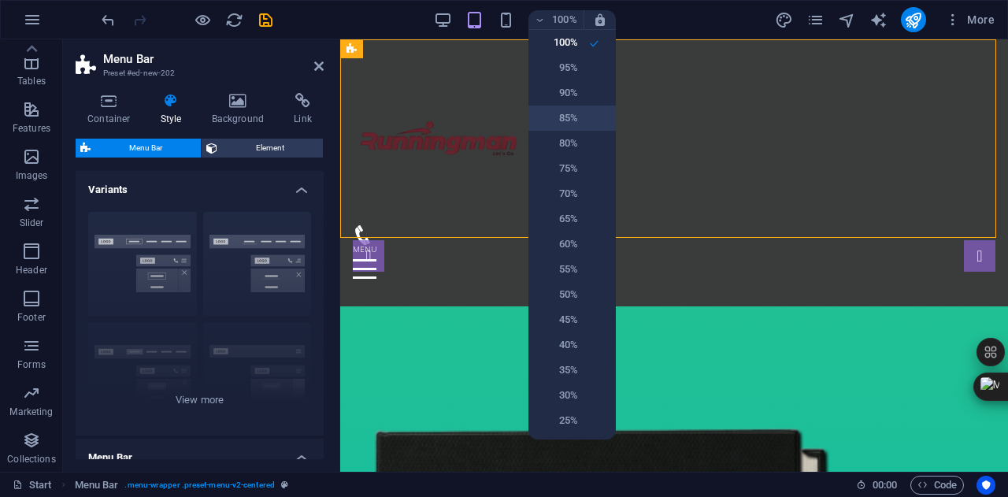
click at [583, 116] on li "85%" at bounding box center [571, 118] width 87 height 25
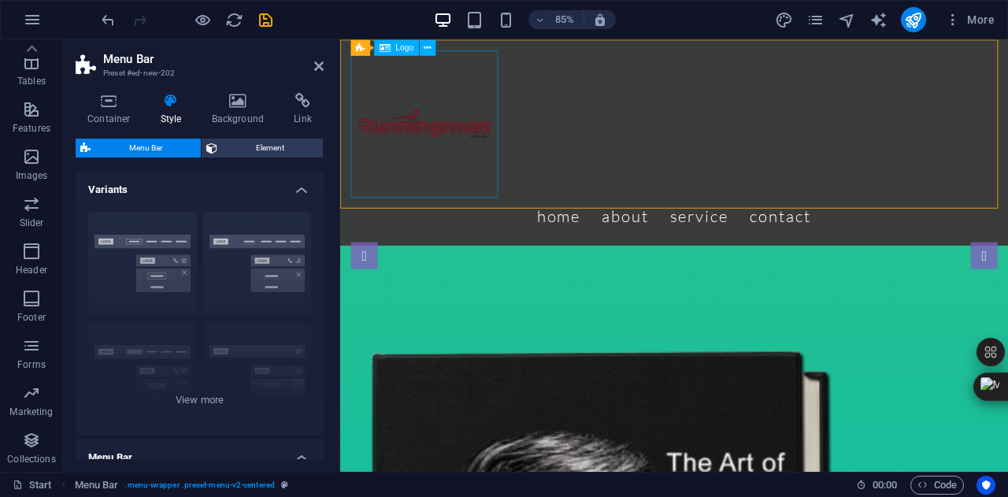
click at [483, 153] on div at bounding box center [733, 138] width 761 height 173
click at [428, 43] on icon at bounding box center [427, 47] width 7 height 14
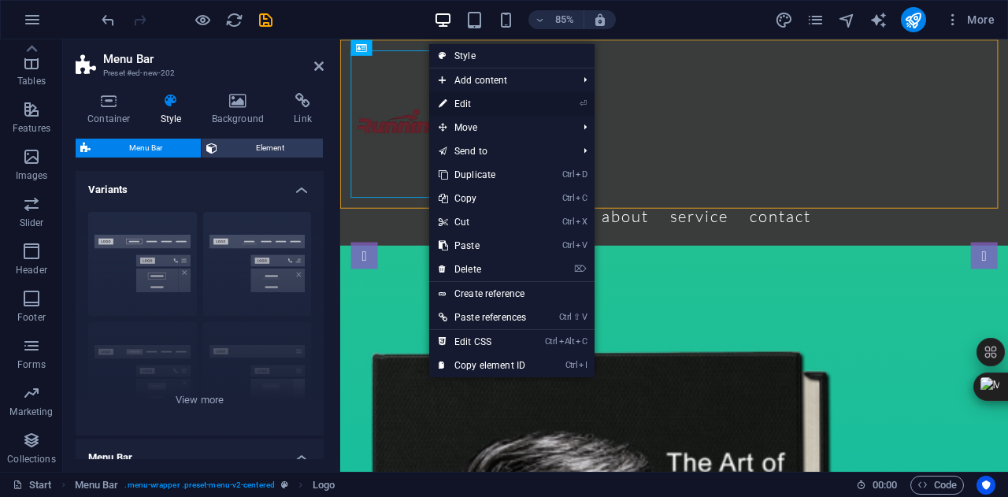
click at [478, 99] on link "⏎ Edit" at bounding box center [482, 104] width 106 height 24
select select "px"
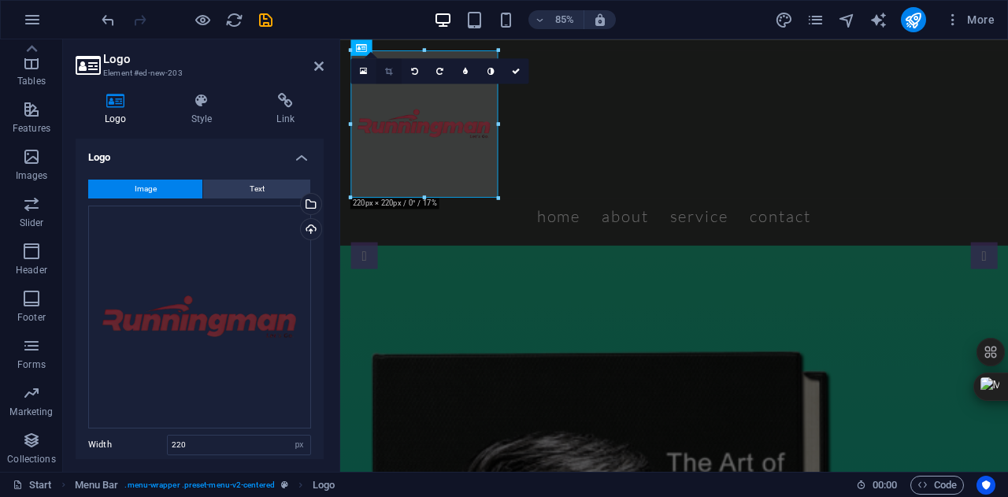
click at [390, 67] on icon at bounding box center [388, 71] width 7 height 8
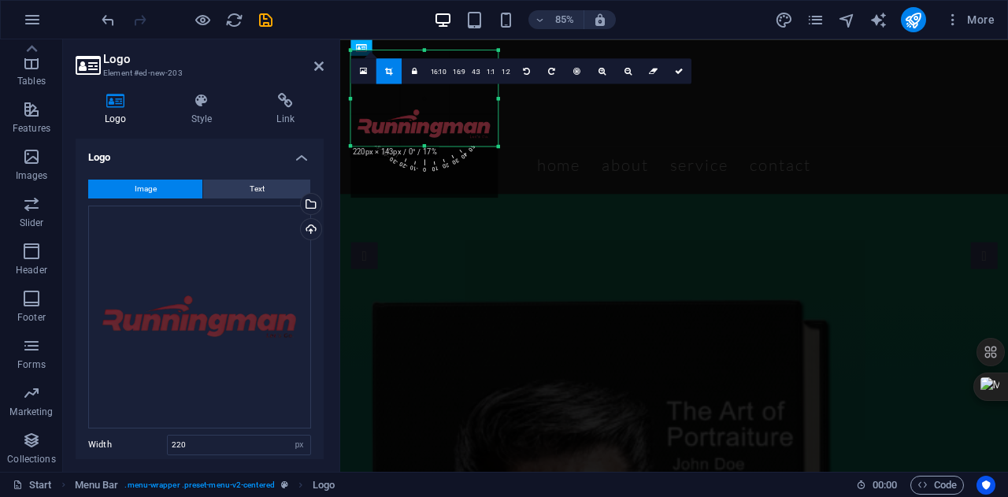
drag, startPoint x: 424, startPoint y: 196, endPoint x: 426, endPoint y: 135, distance: 60.7
click at [426, 135] on div "180 170 160 150 140 130 120 110 100 90 80 70 60 50 40 30 20 10 0 -10 -20 -30 -4…" at bounding box center [424, 98] width 147 height 96
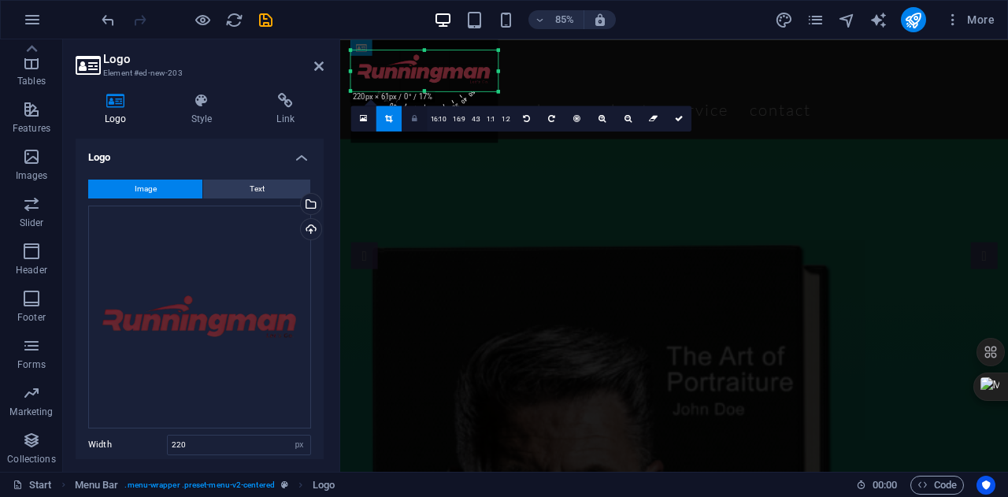
drag, startPoint x: 423, startPoint y: 48, endPoint x: 415, endPoint y: 113, distance: 65.0
click at [415, 91] on div "180 170 160 150 140 130 120 110 100 90 80 70 60 50 40 30 20 10 0 -10 -20 -30 -4…" at bounding box center [424, 70] width 147 height 41
click at [206, 111] on h4 "Style" at bounding box center [205, 109] width 86 height 33
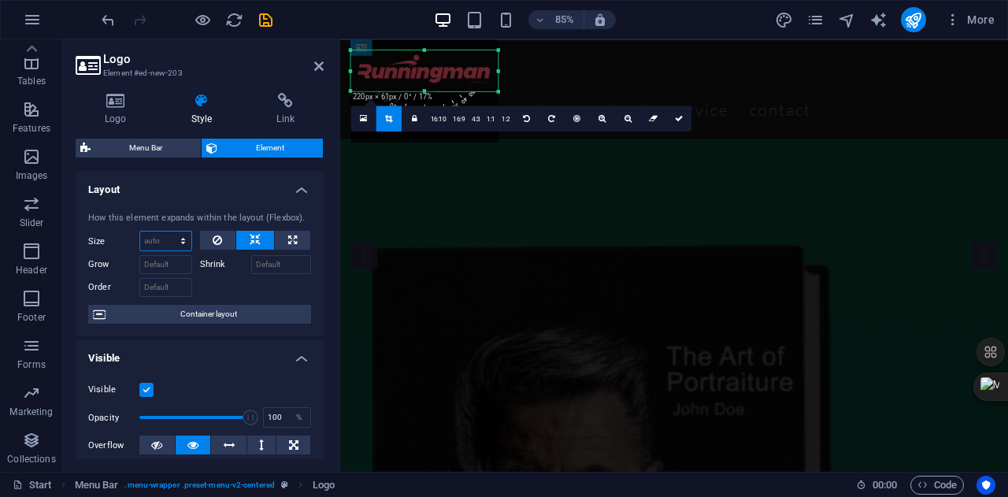
click at [172, 247] on select "Default auto px % 1/1 1/2 1/3 1/4 1/5 1/6 1/7 1/8 1/9 1/10" at bounding box center [165, 241] width 51 height 19
select select "1/2"
click at [167, 232] on select "Default auto px % 1/1 1/2 1/3 1/4 1/5 1/6 1/7 1/8 1/9 1/10" at bounding box center [165, 241] width 51 height 19
type input "50"
click at [175, 246] on select "Default auto px % 1/1 1/2 1/3 1/4 1/5 1/6 1/7 1/8 1/9 1/10" at bounding box center [180, 241] width 22 height 19
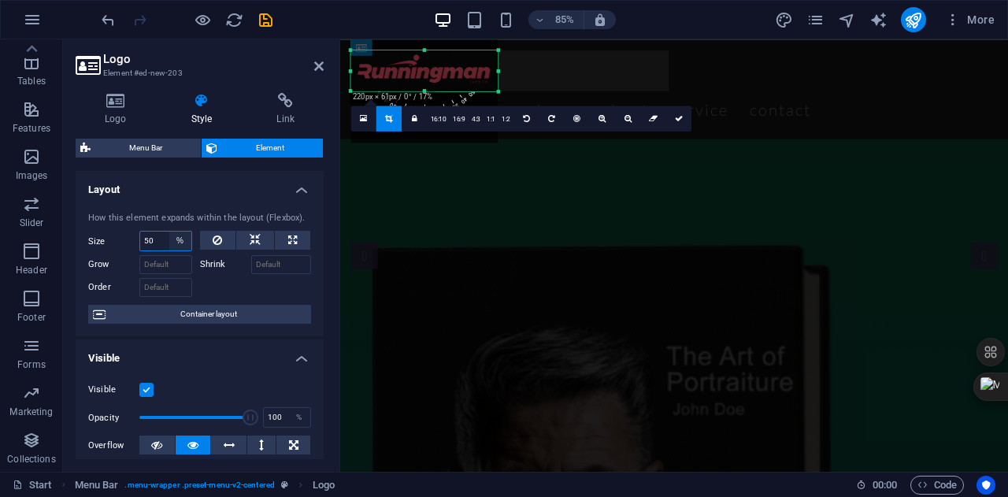
select select "1/5"
click at [169, 232] on select "Default auto px % 1/1 1/2 1/3 1/4 1/5 1/6 1/7 1/8 1/9 1/10" at bounding box center [180, 241] width 22 height 19
type input "20"
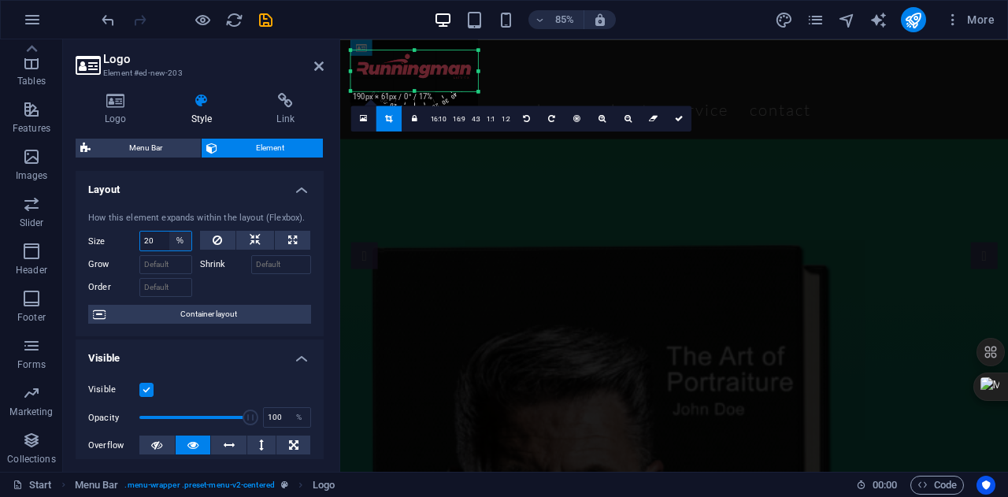
click at [173, 247] on select "Default auto px % 1/1 1/2 1/3 1/4 1/5 1/6 1/7 1/8 1/9 1/10" at bounding box center [180, 241] width 22 height 19
select select "1/6"
click at [169, 232] on select "Default auto px % 1/1 1/2 1/3 1/4 1/5 1/6 1/7 1/8 1/9 1/10" at bounding box center [180, 241] width 22 height 19
type input "16.66"
select select "%"
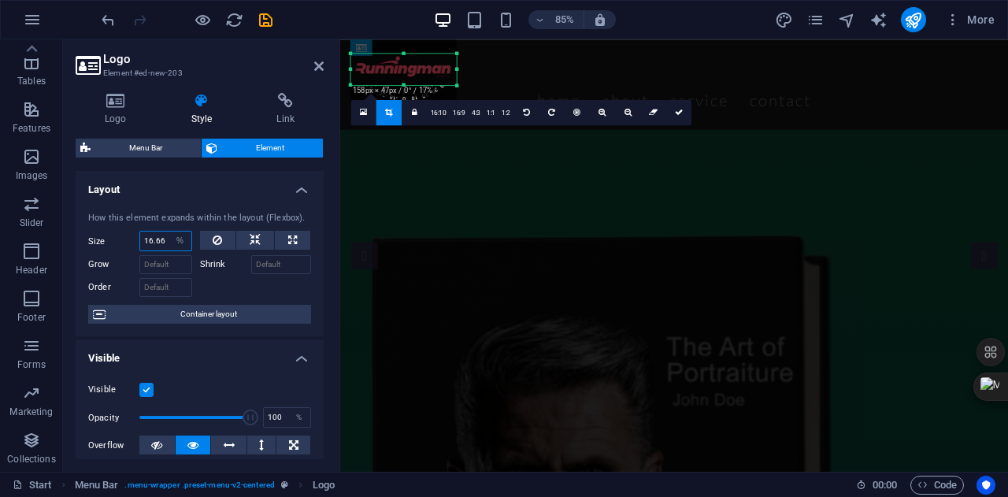
drag, startPoint x: 402, startPoint y: 90, endPoint x: 406, endPoint y: 79, distance: 11.7
click at [406, 79] on div "180 170 160 150 140 130 120 110 100 90 80 70 60 50 40 30 20 10 0 -10 -20 -30 -4…" at bounding box center [404, 68] width 106 height 31
click at [266, 18] on icon "save" at bounding box center [266, 20] width 18 height 18
checkbox input "false"
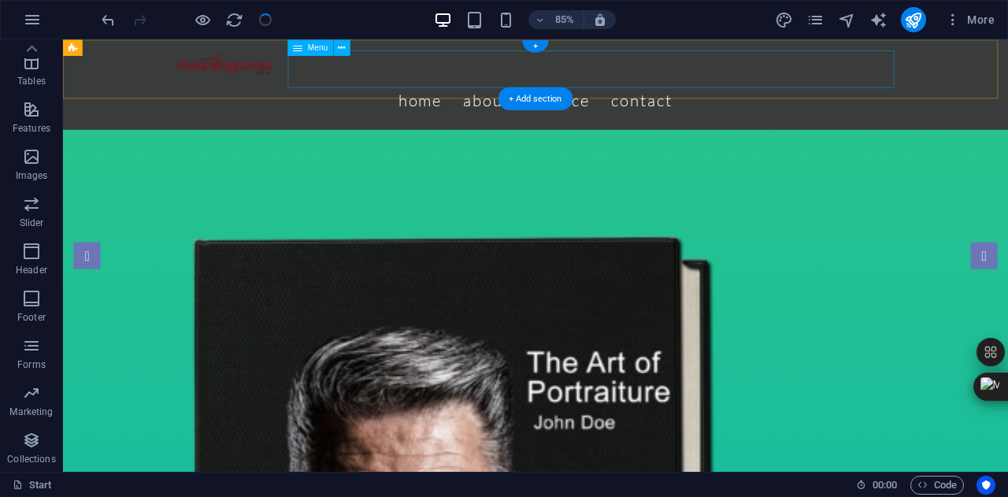
click at [424, 89] on nav "Home About Service Contact" at bounding box center [619, 111] width 857 height 44
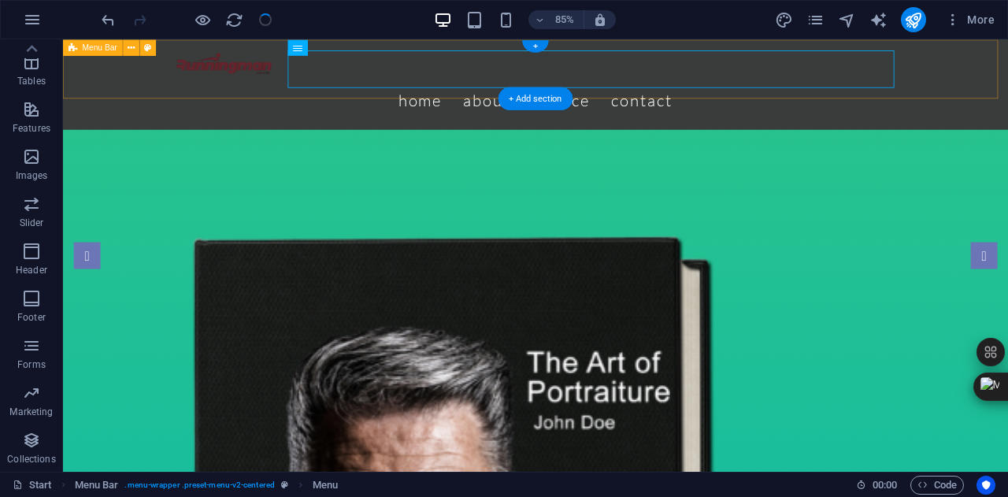
click at [407, 102] on div "Menu Home About Service Contact" at bounding box center [619, 92] width 1112 height 106
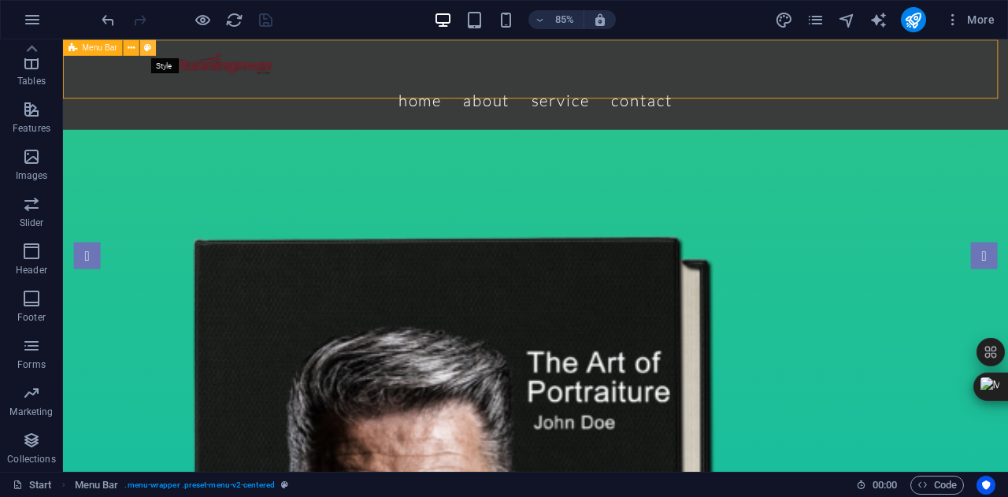
click at [146, 46] on icon at bounding box center [147, 47] width 7 height 14
select select "rem"
select select "preset-menu-v2-centered"
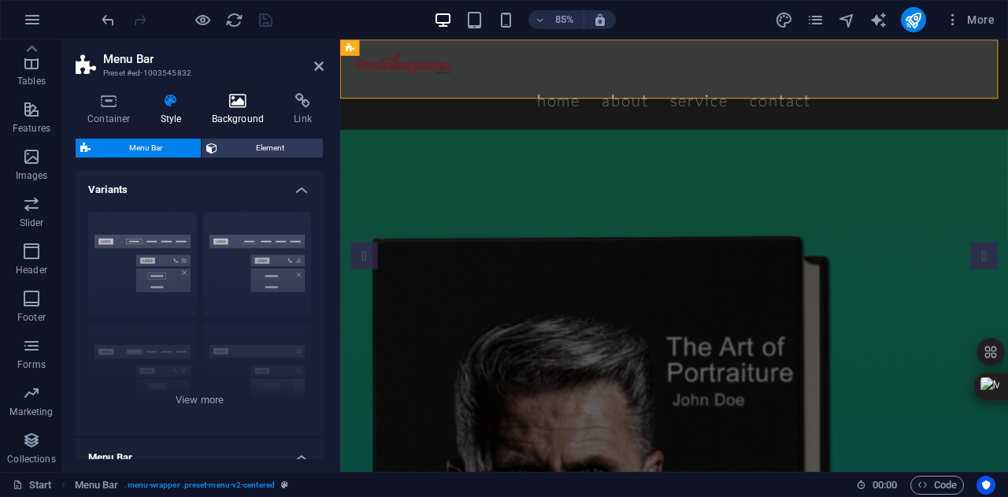
click at [217, 105] on icon at bounding box center [238, 101] width 76 height 16
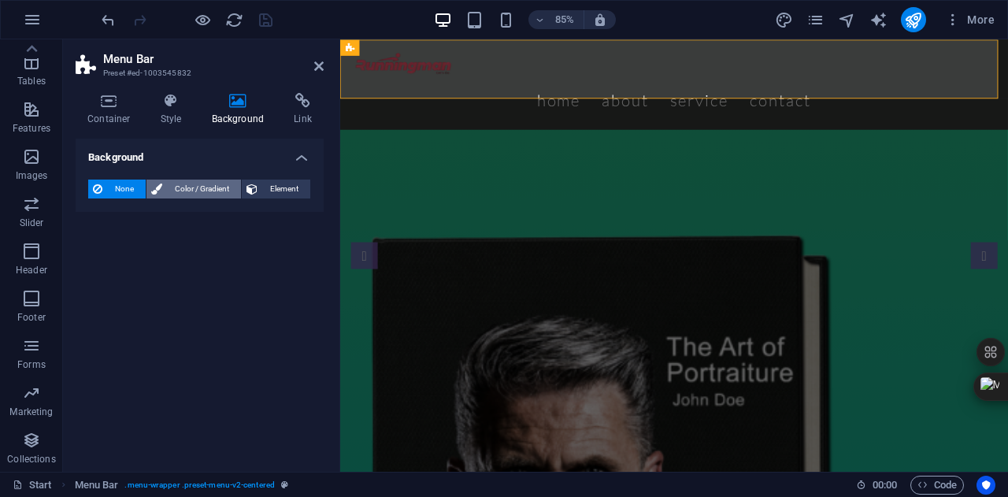
click at [189, 193] on span "Color / Gradient" at bounding box center [201, 189] width 69 height 19
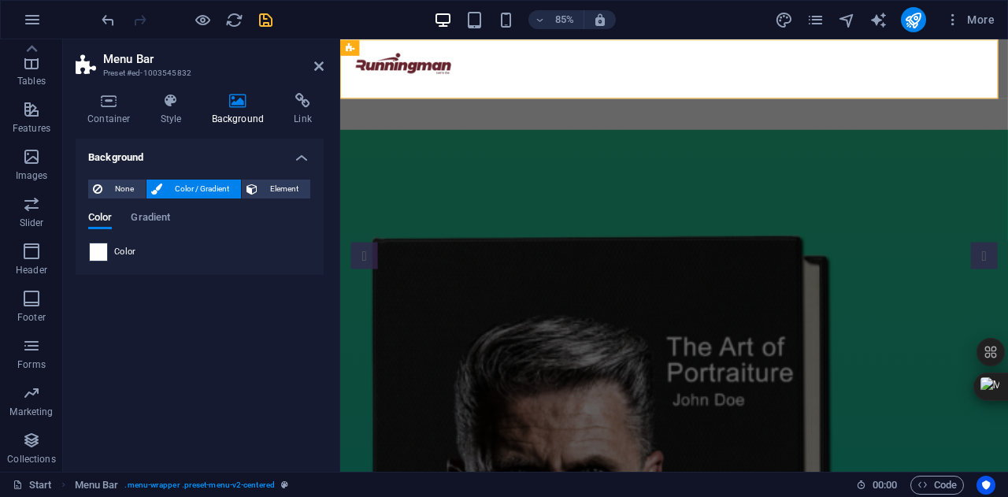
click at [102, 249] on span at bounding box center [98, 251] width 17 height 17
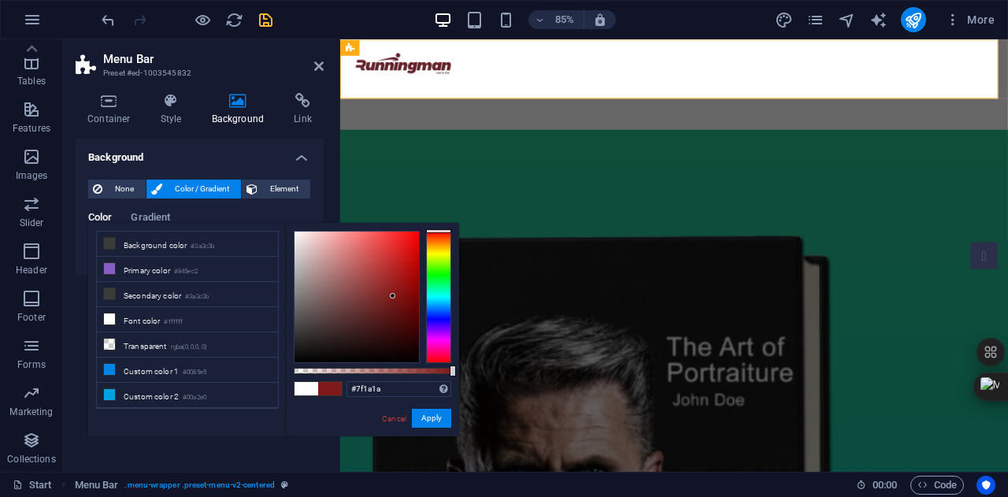
click at [393, 296] on div at bounding box center [357, 297] width 124 height 131
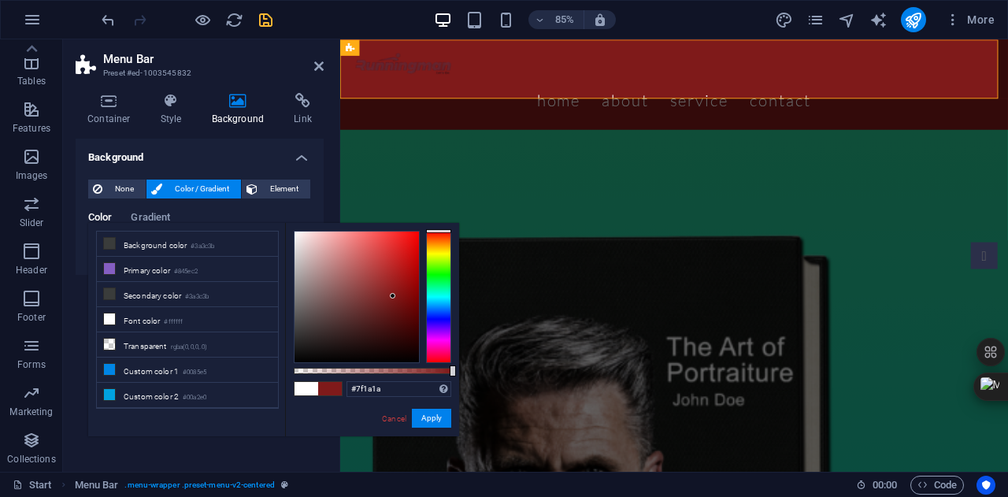
click at [393, 296] on div at bounding box center [393, 296] width 6 height 6
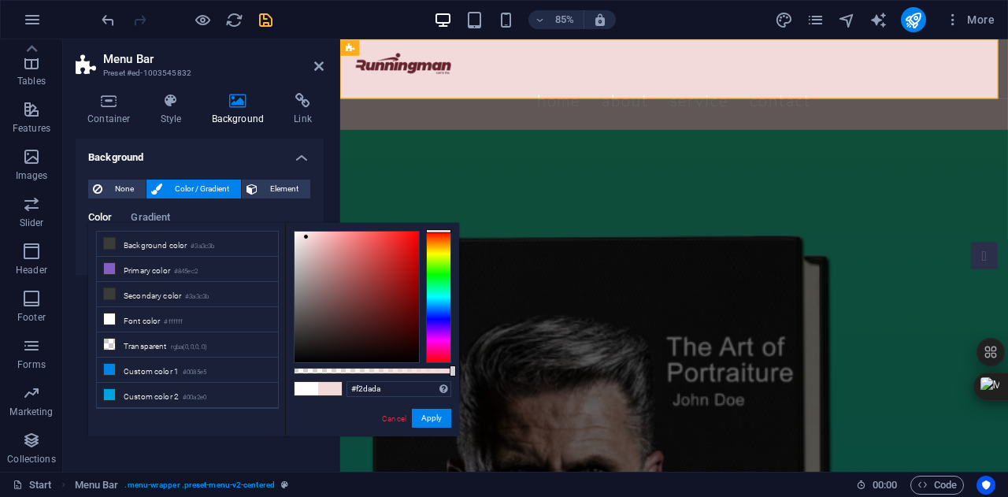
click at [306, 237] on div at bounding box center [357, 297] width 124 height 131
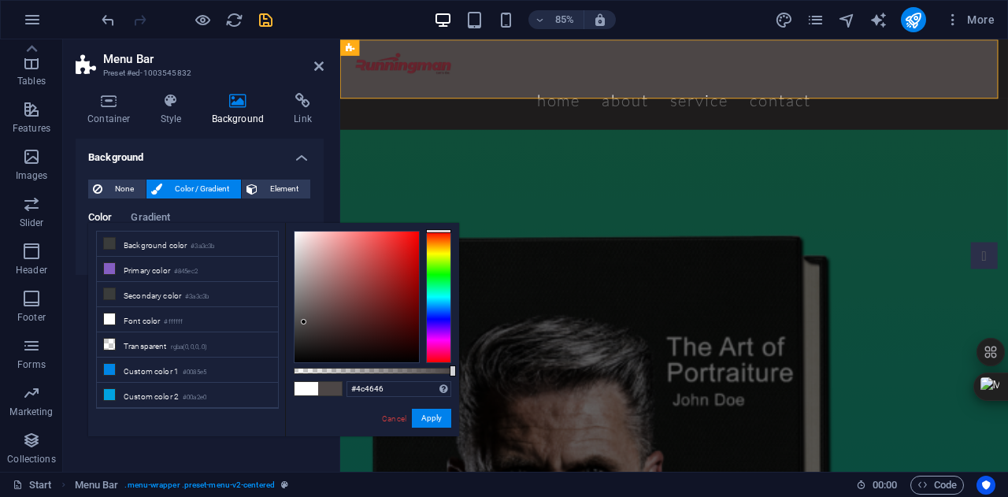
click at [304, 322] on div at bounding box center [357, 297] width 124 height 131
click at [176, 398] on li "Custom color 2 #00a2e0" at bounding box center [187, 395] width 181 height 25
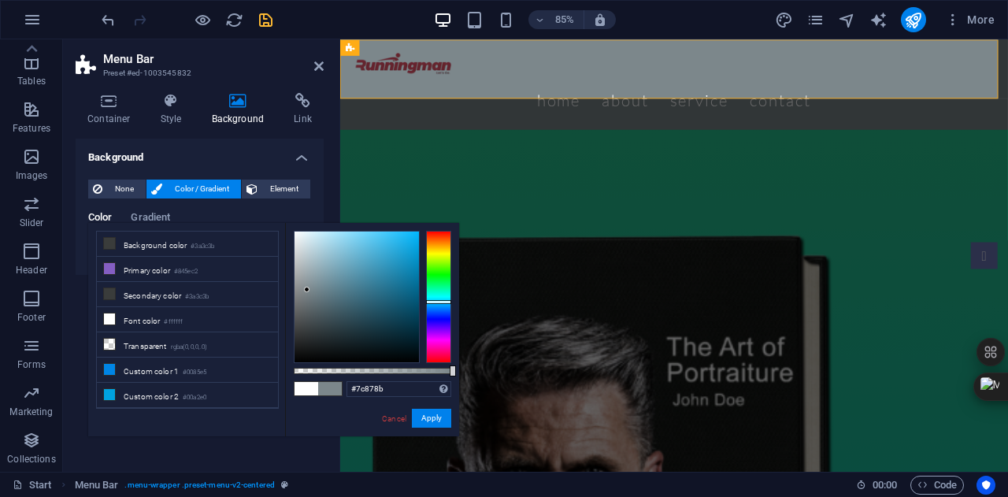
click at [307, 290] on div at bounding box center [357, 297] width 124 height 131
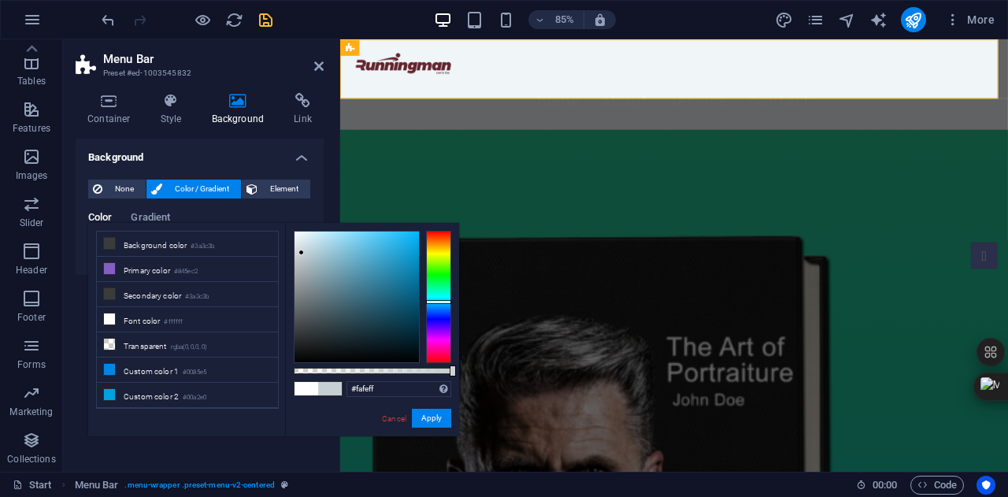
type input "#ffffff"
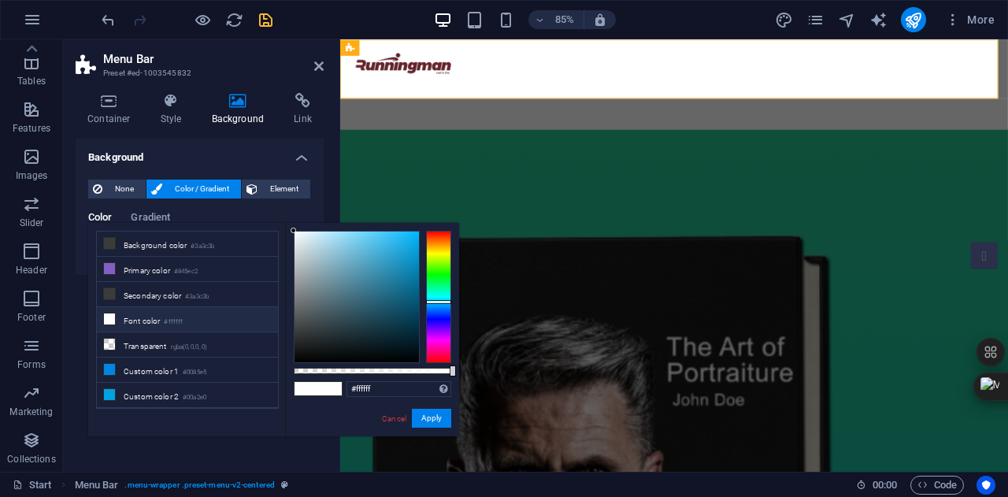
drag, startPoint x: 307, startPoint y: 290, endPoint x: 291, endPoint y: 212, distance: 79.5
click at [291, 212] on body "runningman.websaworldwide.com Start Favorites Elements Columns Content Boxes Ac…" at bounding box center [504, 248] width 1008 height 497
click at [432, 413] on button "Apply" at bounding box center [431, 418] width 39 height 19
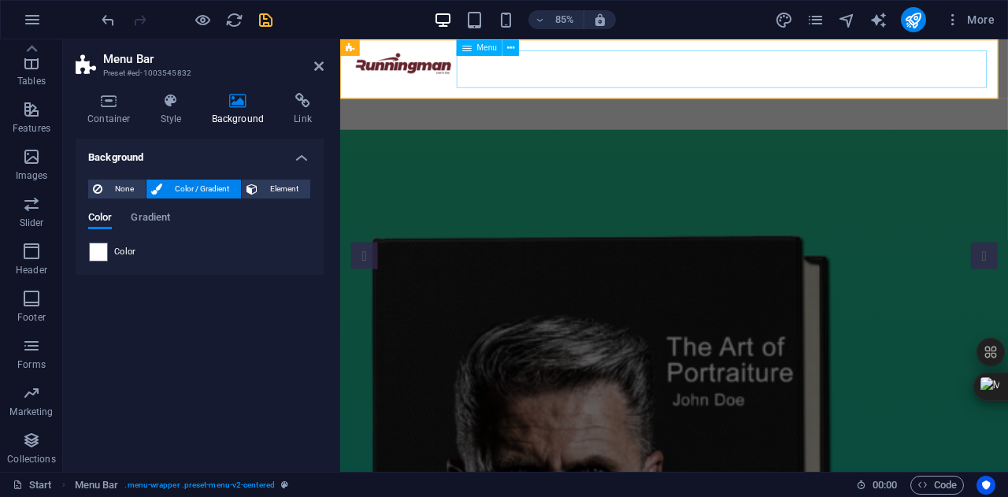
click at [649, 89] on nav "Home About Service Contact" at bounding box center [733, 111] width 761 height 44
click at [512, 46] on icon at bounding box center [510, 47] width 7 height 14
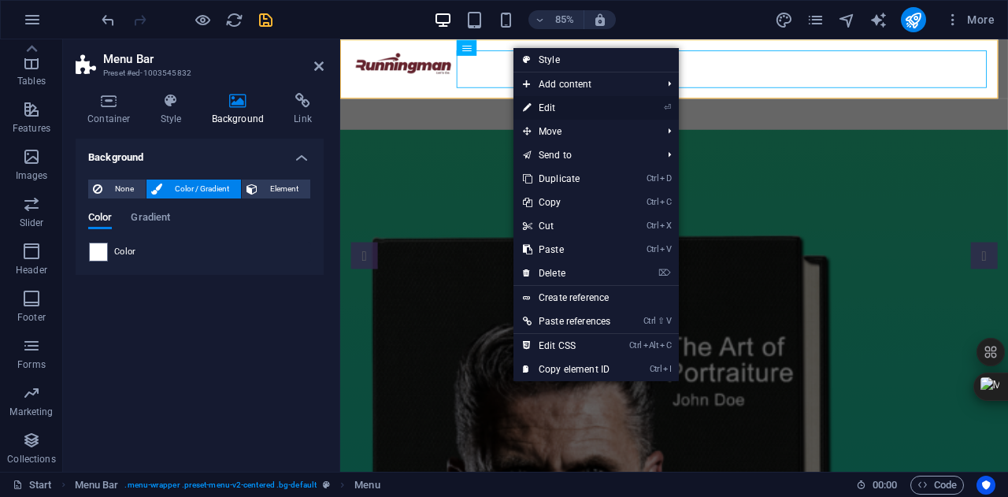
click at [569, 99] on link "⏎ Edit" at bounding box center [566, 108] width 106 height 24
select select
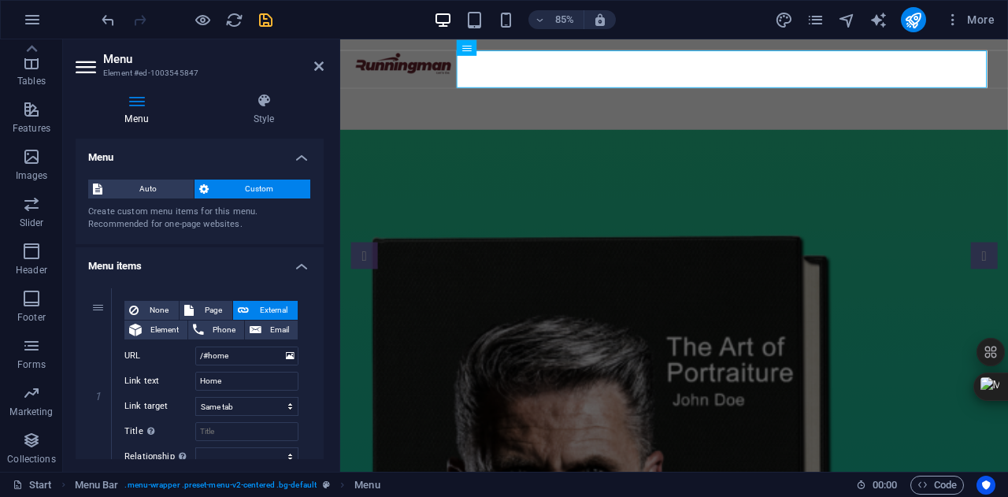
scroll to position [72, 0]
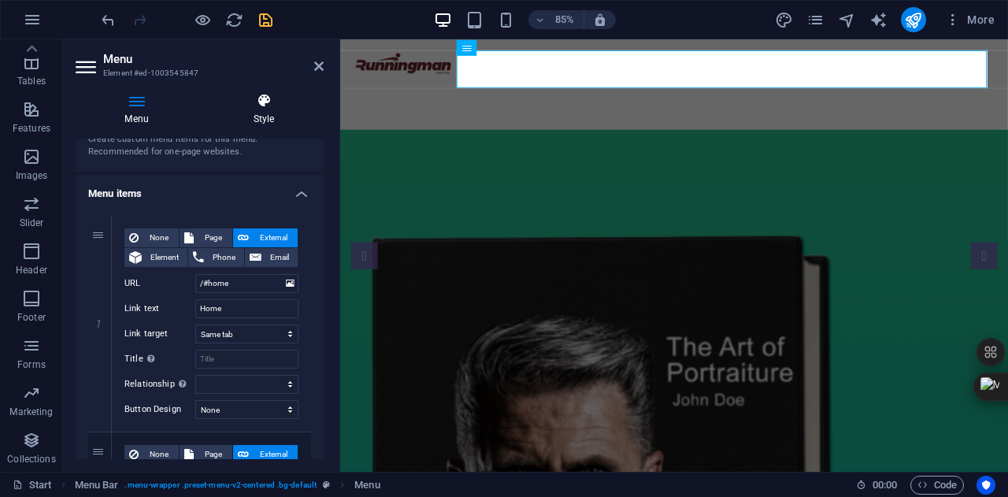
click at [265, 113] on h4 "Style" at bounding box center [264, 109] width 120 height 33
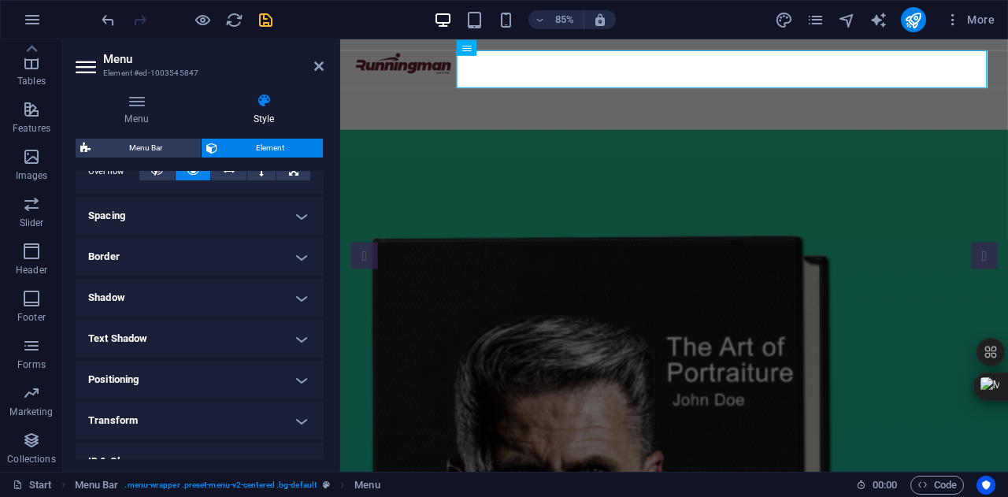
scroll to position [275, 0]
click at [219, 355] on h4 "Text Shadow" at bounding box center [200, 338] width 248 height 38
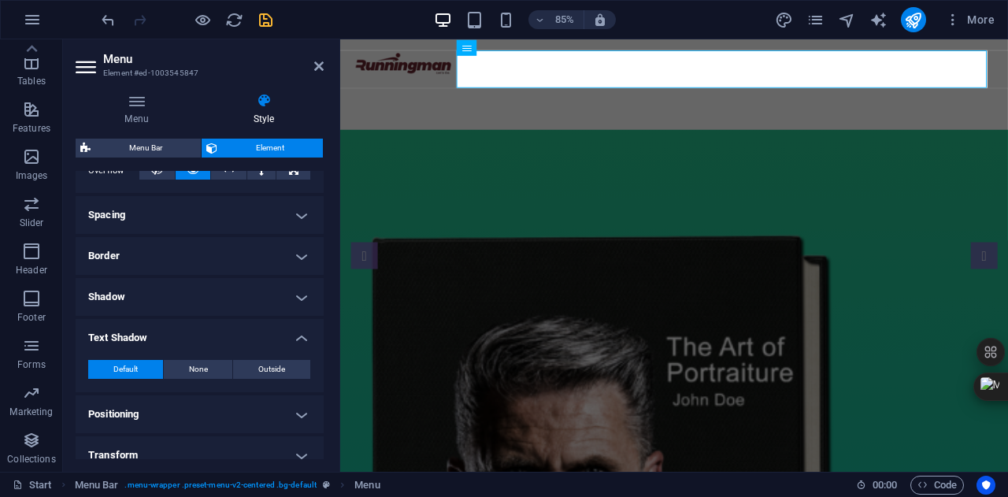
scroll to position [413, 0]
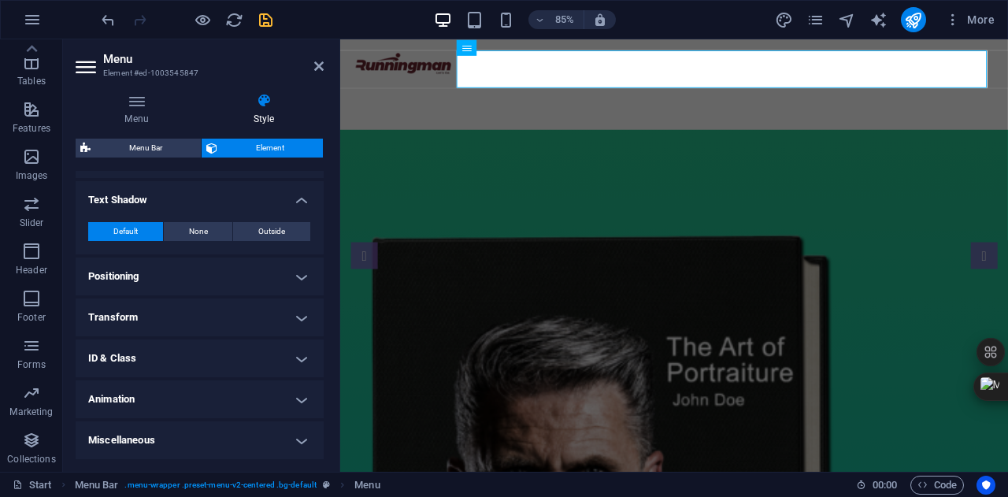
click at [235, 275] on h4 "Positioning" at bounding box center [200, 276] width 248 height 38
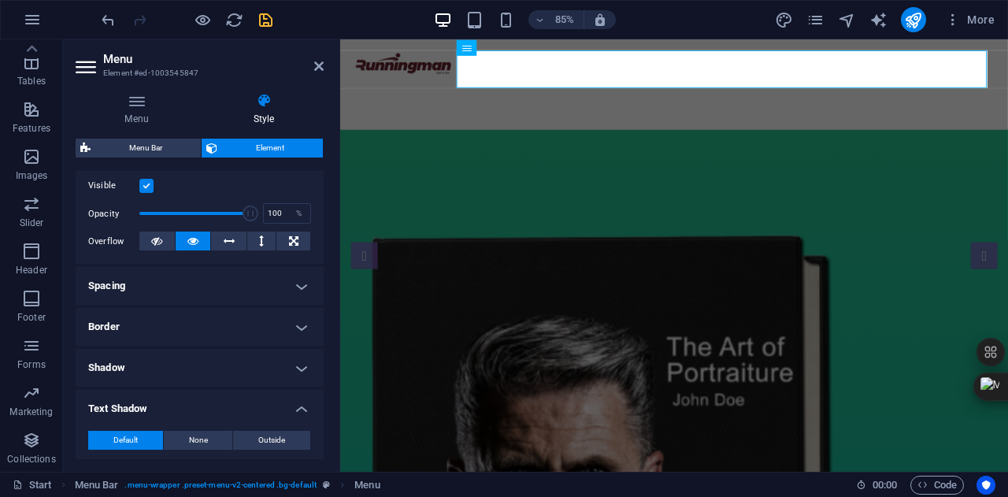
scroll to position [202, 0]
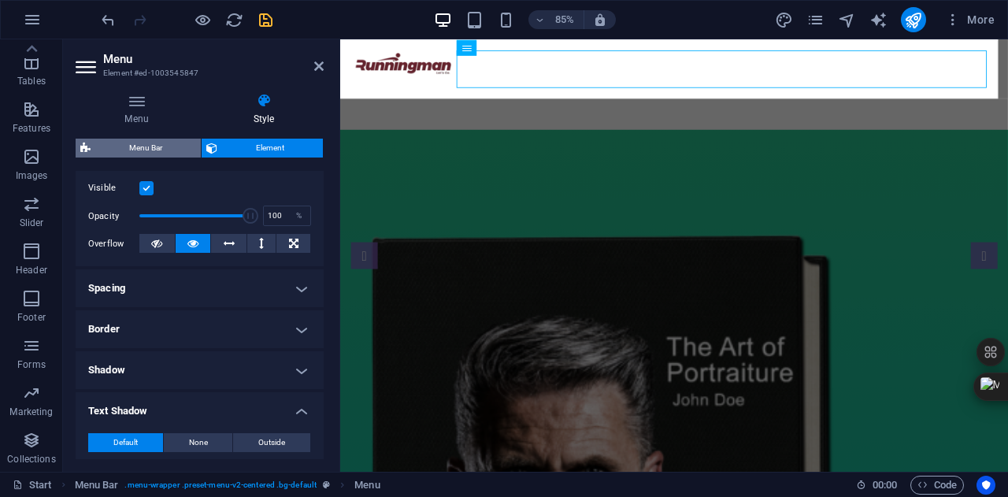
click at [158, 140] on span "Menu Bar" at bounding box center [145, 148] width 101 height 19
select select "rem"
select select "preset-menu-v2-centered"
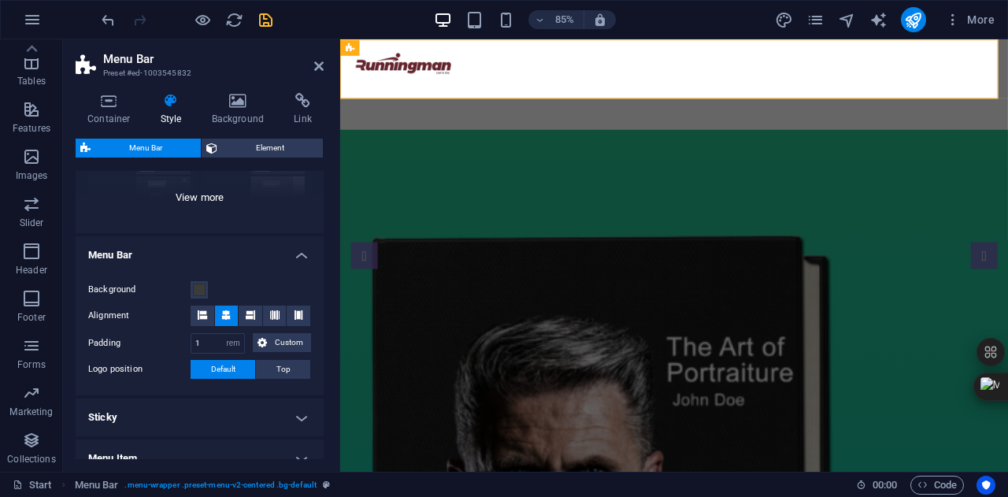
scroll to position [203, 0]
click at [200, 292] on span at bounding box center [199, 289] width 13 height 13
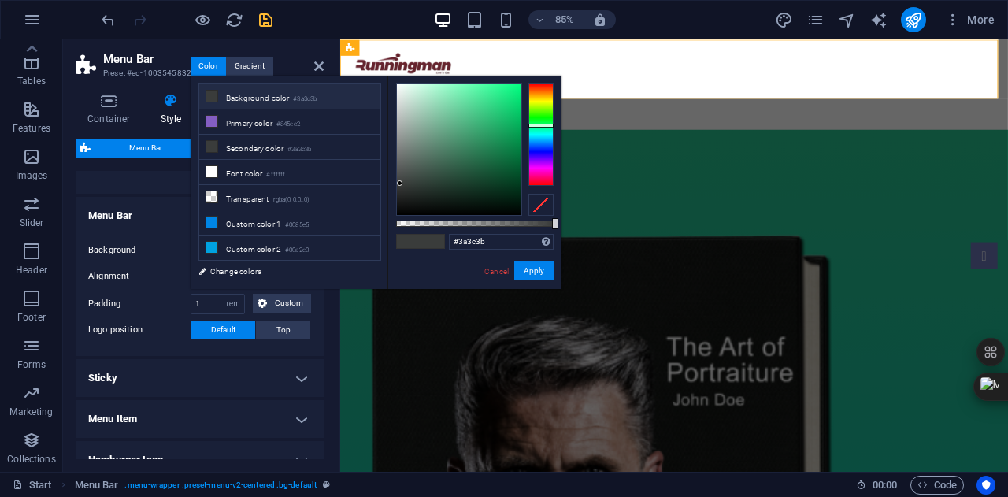
scroll to position [241, 0]
click at [156, 358] on ul "Menu Bar Background Alignment Padding 1 px rem % vh vw Custom Custom 1 px rem %…" at bounding box center [200, 380] width 248 height 364
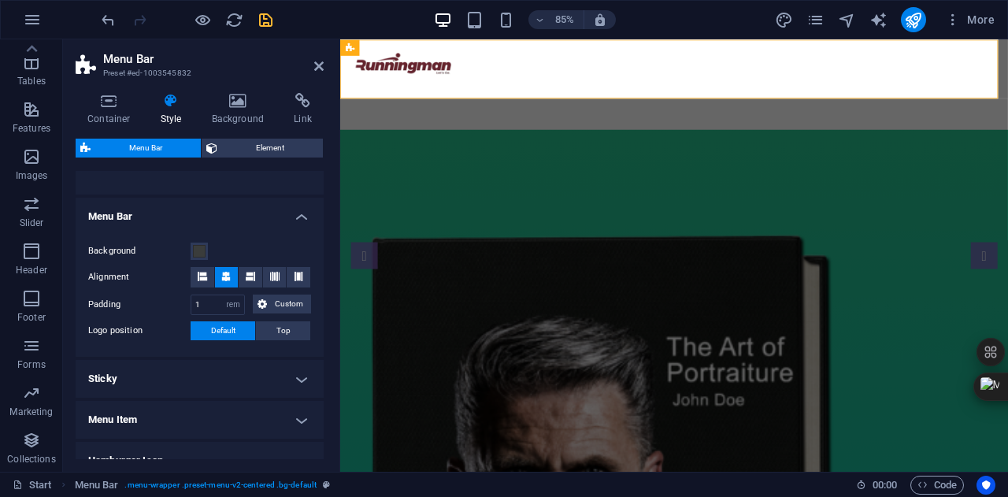
scroll to position [267, 0]
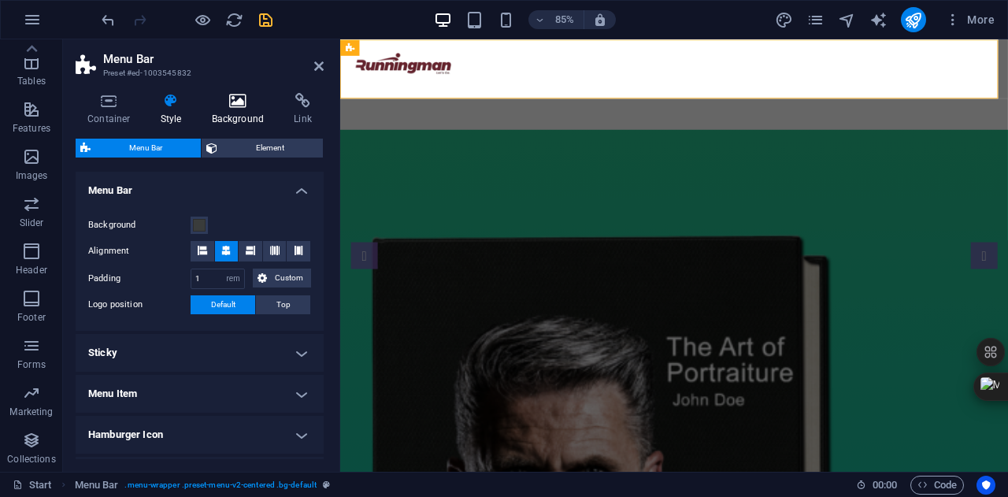
click at [219, 119] on h4 "Background" at bounding box center [241, 109] width 83 height 33
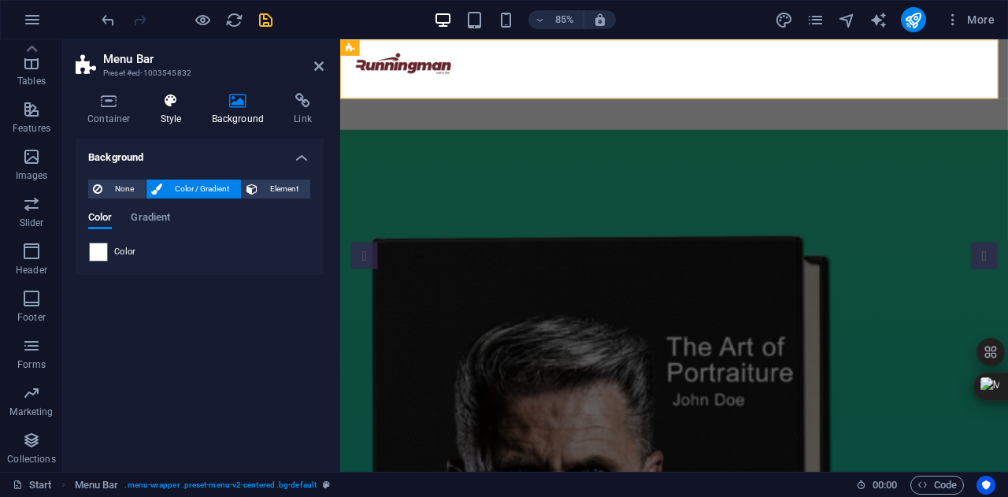
click at [178, 106] on icon at bounding box center [171, 101] width 45 height 16
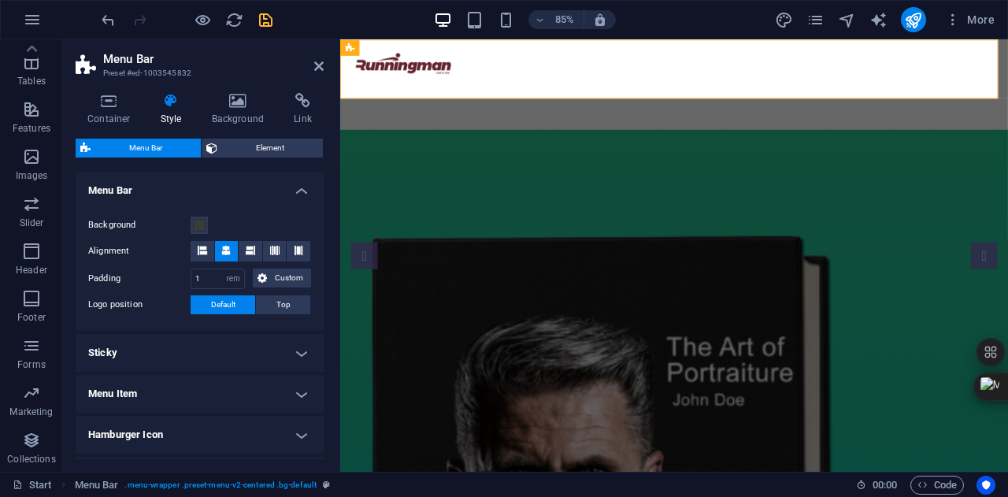
scroll to position [406, 0]
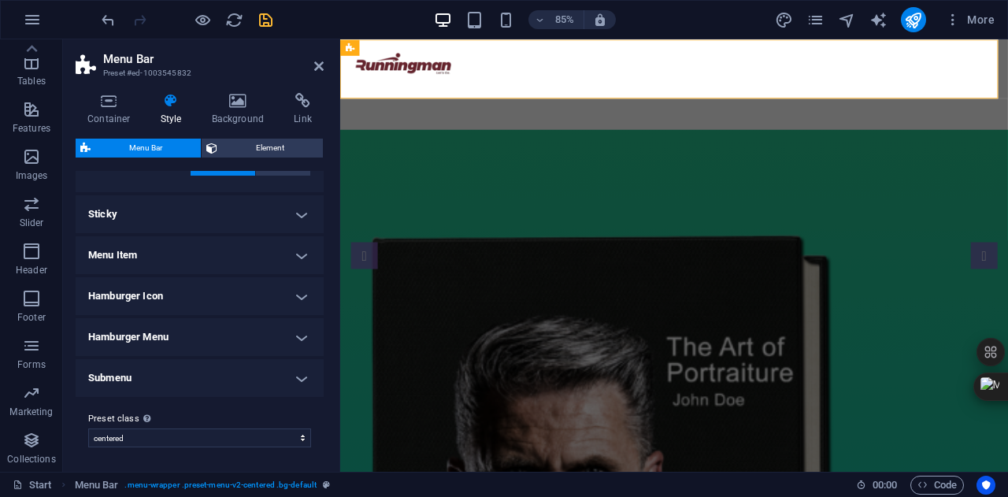
click at [150, 387] on h4 "Submenu" at bounding box center [200, 378] width 248 height 38
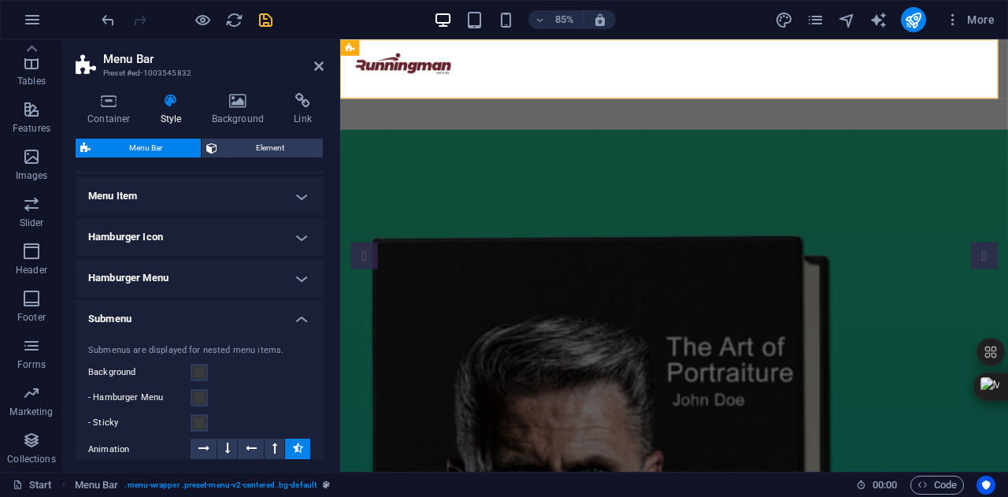
scroll to position [463, 0]
click at [207, 298] on h4 "Hamburger Menu" at bounding box center [200, 280] width 248 height 38
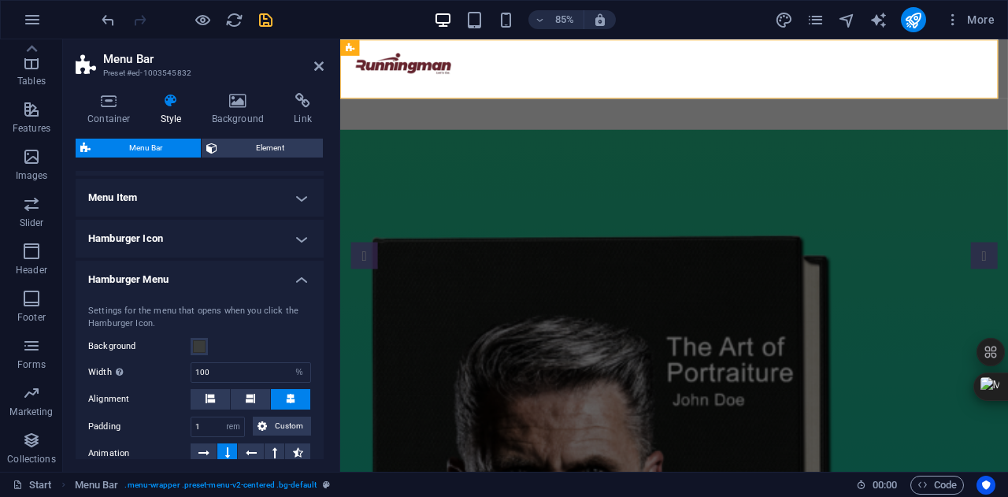
click at [210, 277] on h4 "Hamburger Menu" at bounding box center [200, 275] width 248 height 28
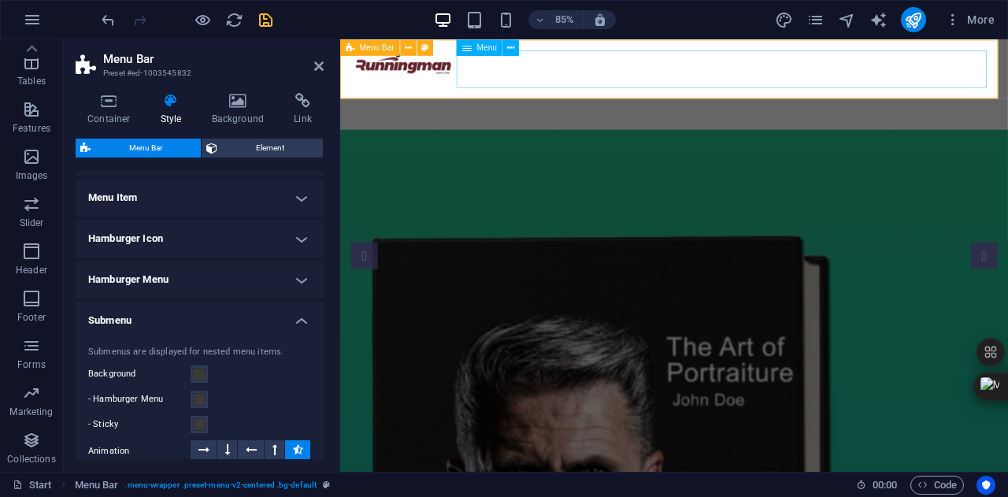
click at [764, 89] on nav "Home About Service Contact" at bounding box center [733, 111] width 761 height 44
click at [263, 17] on icon "save" at bounding box center [266, 20] width 18 height 18
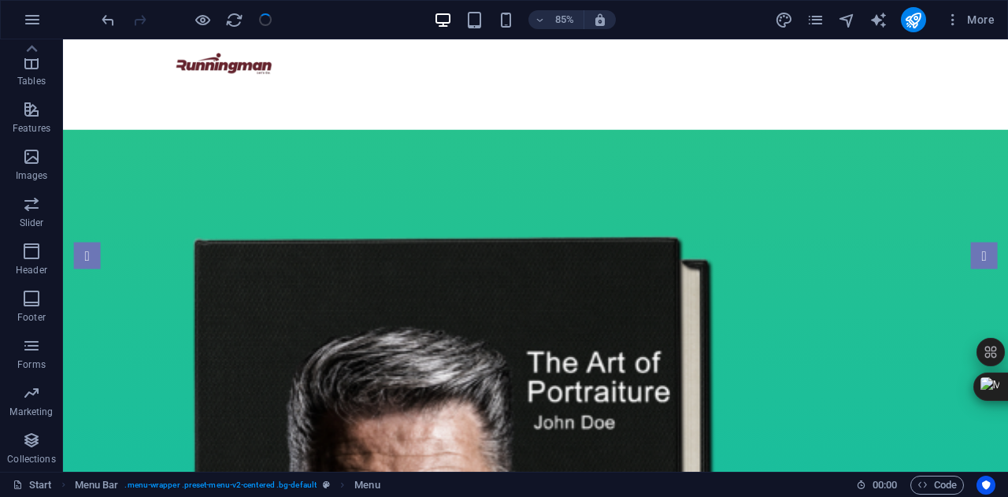
checkbox input "false"
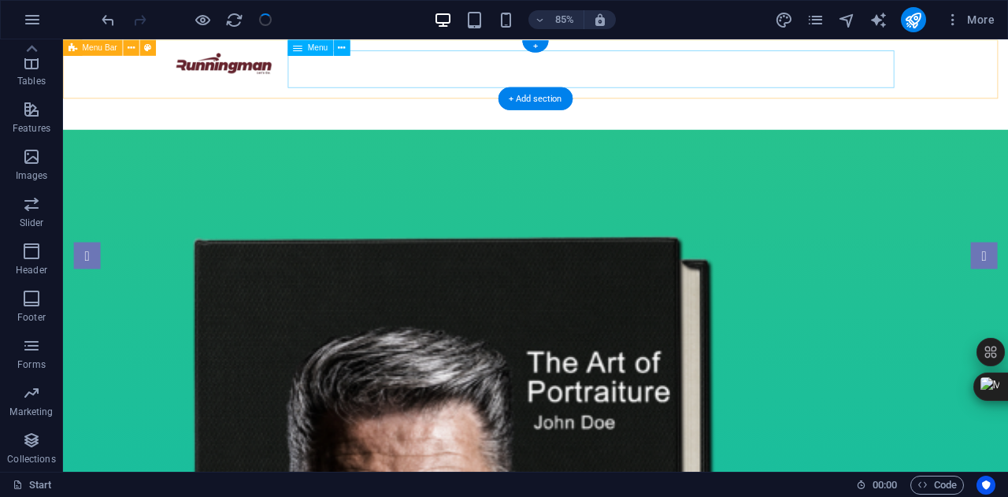
click at [741, 89] on nav "Home About Service Contact" at bounding box center [619, 111] width 857 height 44
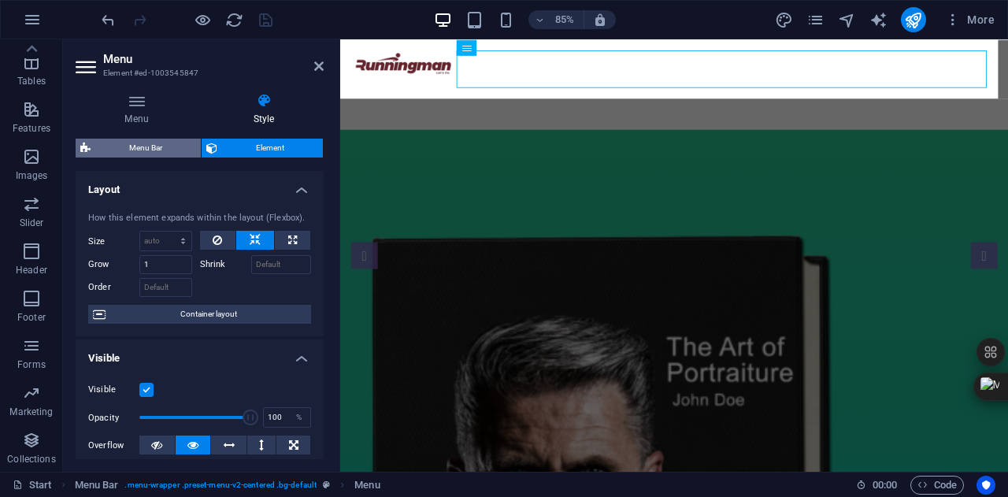
click at [175, 152] on span "Menu Bar" at bounding box center [145, 148] width 101 height 19
select select "rem"
select select "px"
select select "preset-menu-v2-centered"
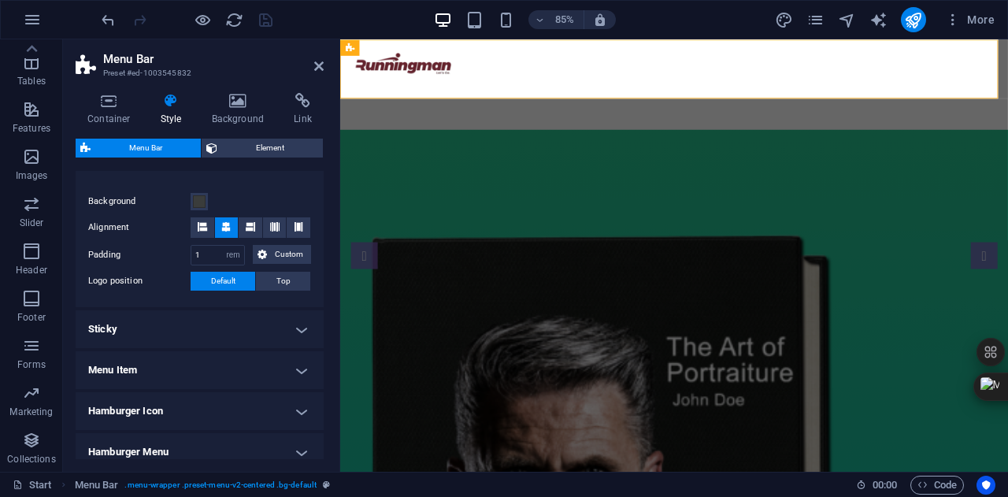
scroll to position [291, 0]
click at [248, 230] on icon at bounding box center [250, 225] width 9 height 9
click at [276, 255] on span "Custom" at bounding box center [289, 253] width 35 height 19
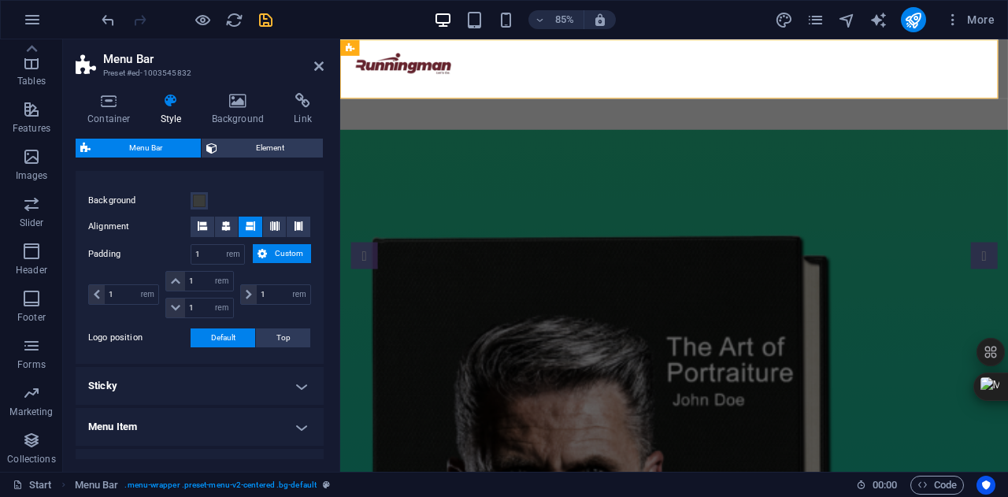
click at [276, 255] on span "Custom" at bounding box center [289, 253] width 35 height 19
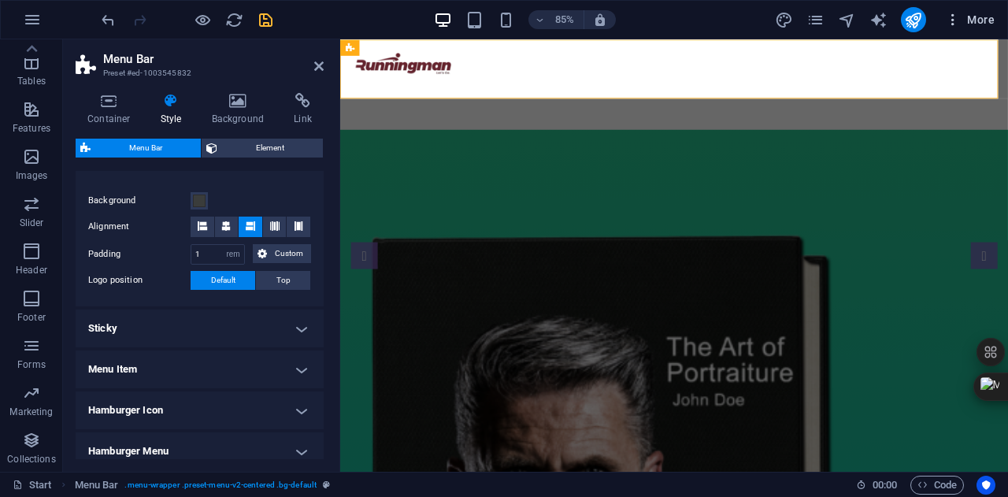
click at [960, 19] on icon "button" at bounding box center [953, 20] width 16 height 16
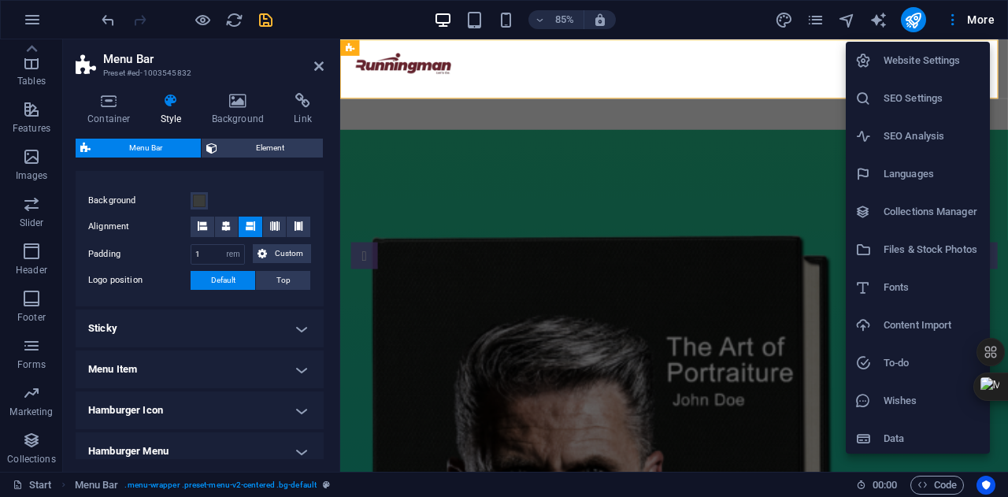
click at [792, 15] on div at bounding box center [504, 248] width 1008 height 497
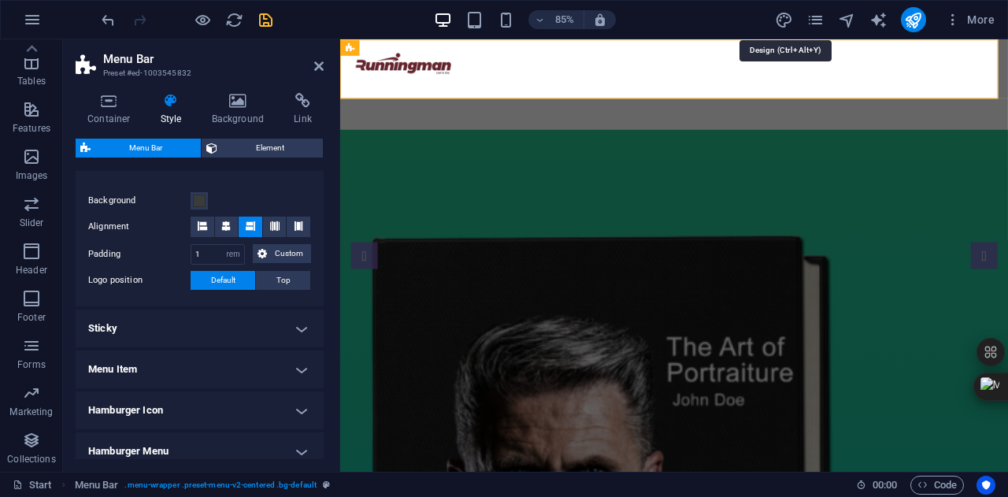
click at [785, 15] on icon "design" at bounding box center [784, 20] width 18 height 18
select select "px"
select select "300"
select select "px"
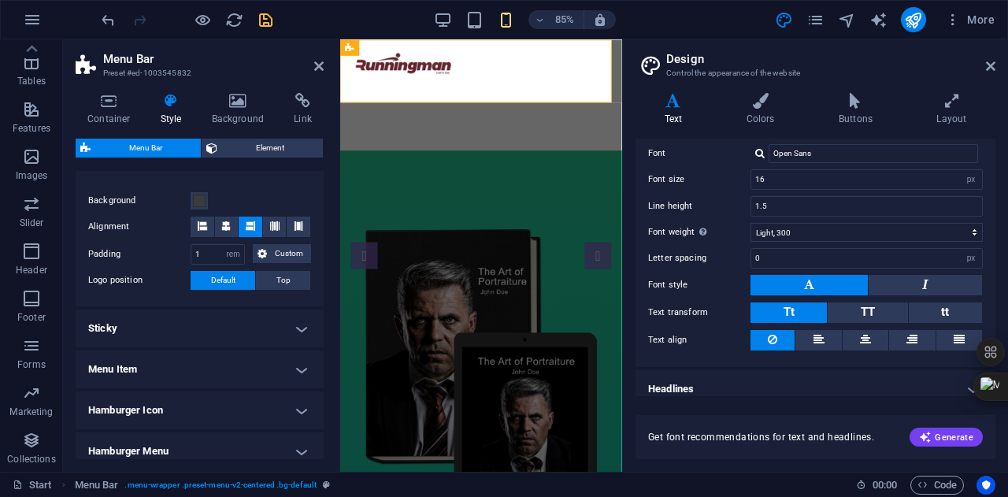
scroll to position [100, 0]
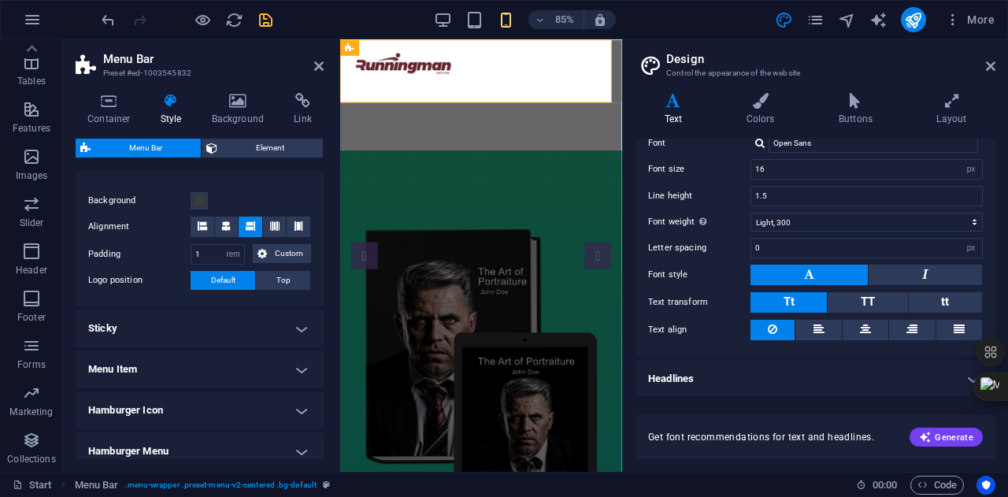
click at [770, 377] on h4 "Headlines" at bounding box center [815, 379] width 360 height 38
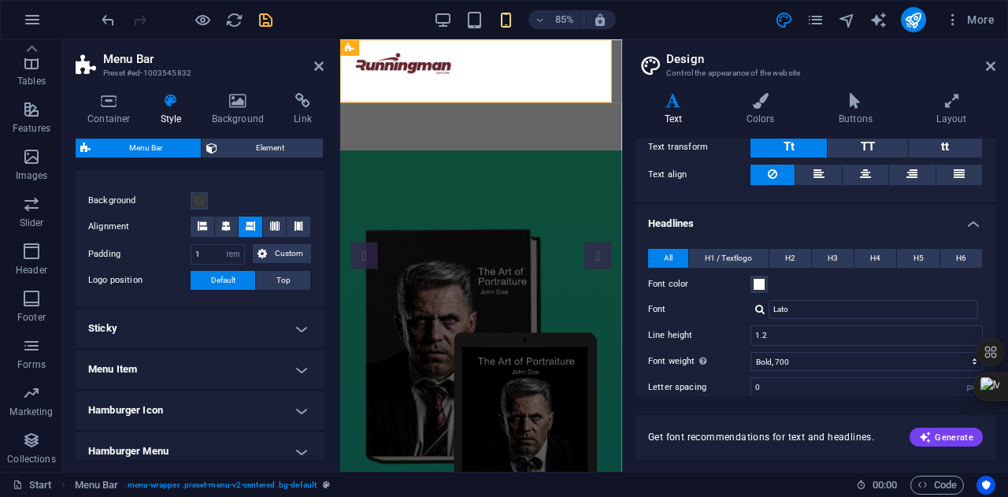
scroll to position [255, 0]
click at [780, 251] on button "H2" at bounding box center [790, 258] width 42 height 19
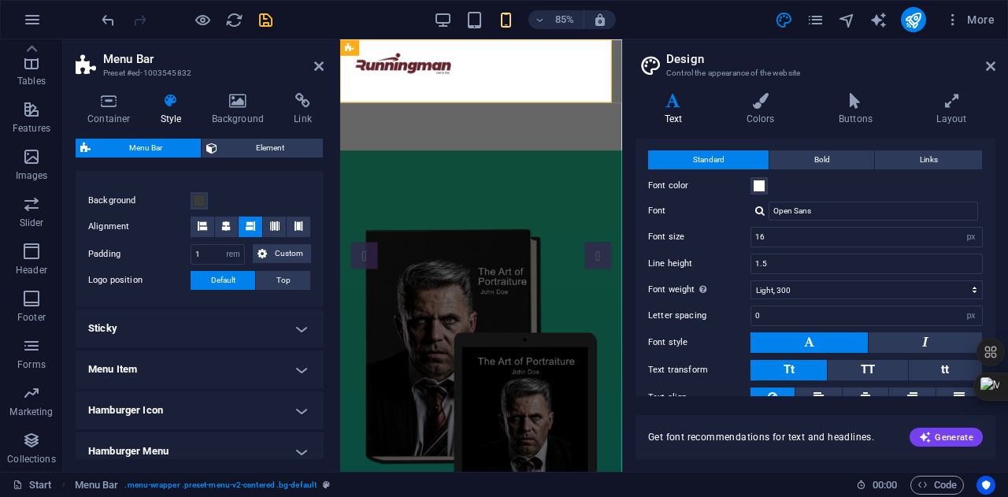
scroll to position [0, 0]
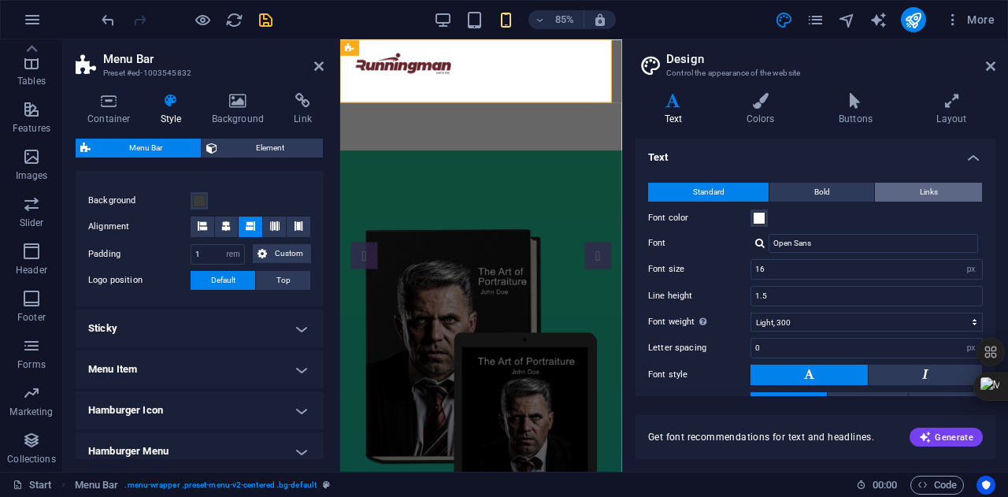
click at [950, 191] on button "Links" at bounding box center [928, 192] width 107 height 19
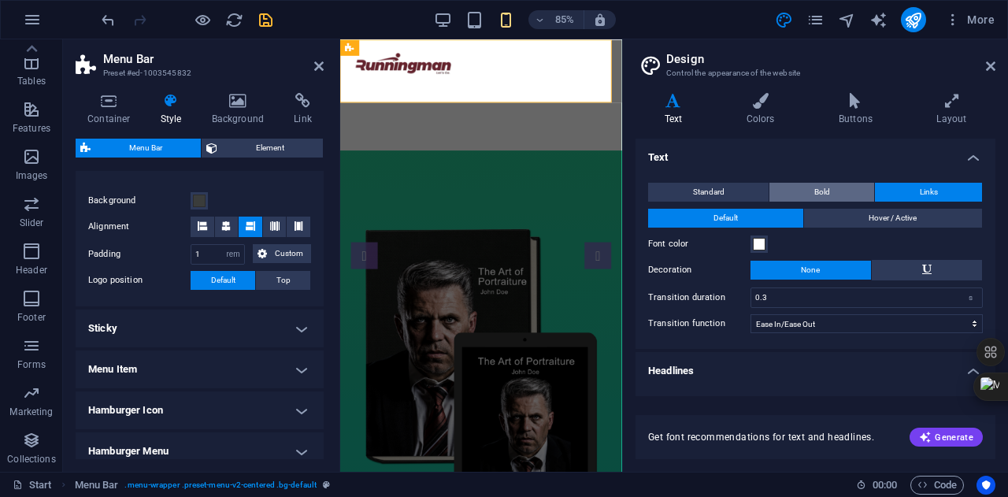
click at [850, 194] on button "Bold" at bounding box center [821, 192] width 105 height 19
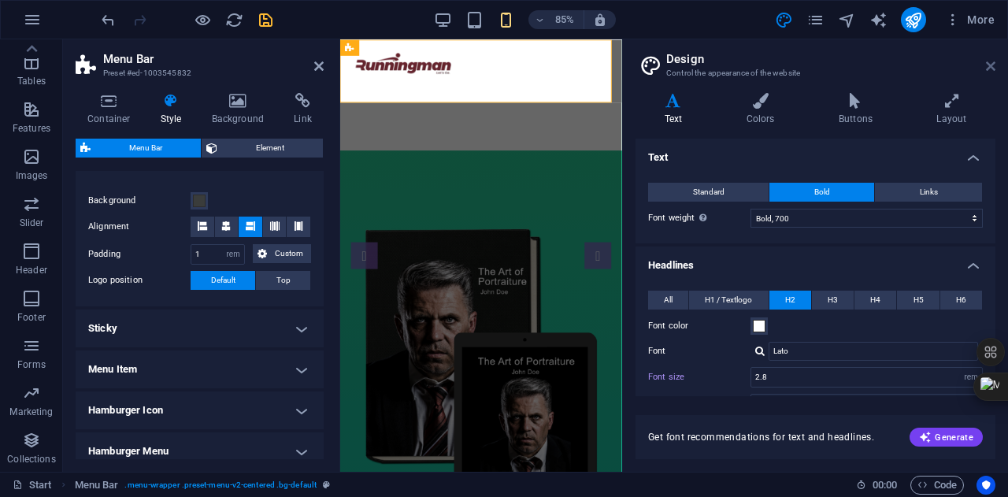
click at [991, 60] on icon at bounding box center [990, 66] width 9 height 13
